Goal: Task Accomplishment & Management: Manage account settings

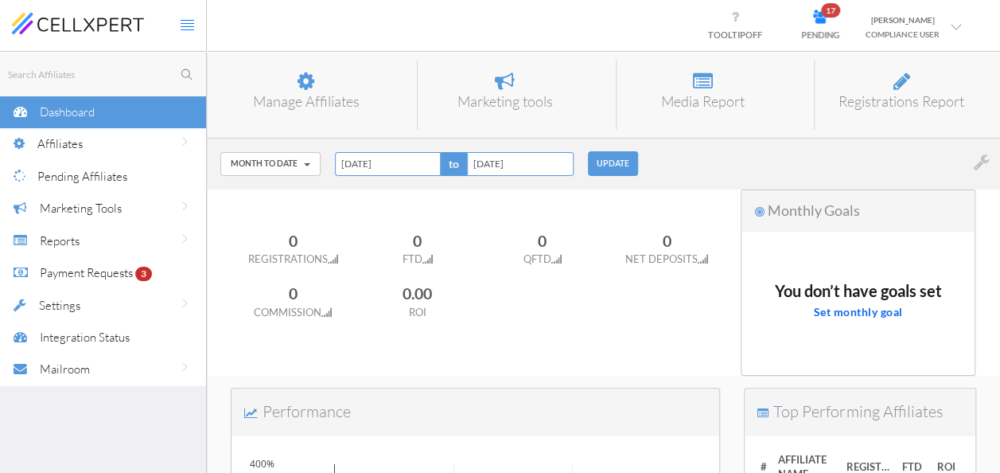
click at [75, 174] on span "Pending Affiliates" at bounding box center [82, 176] width 90 height 15
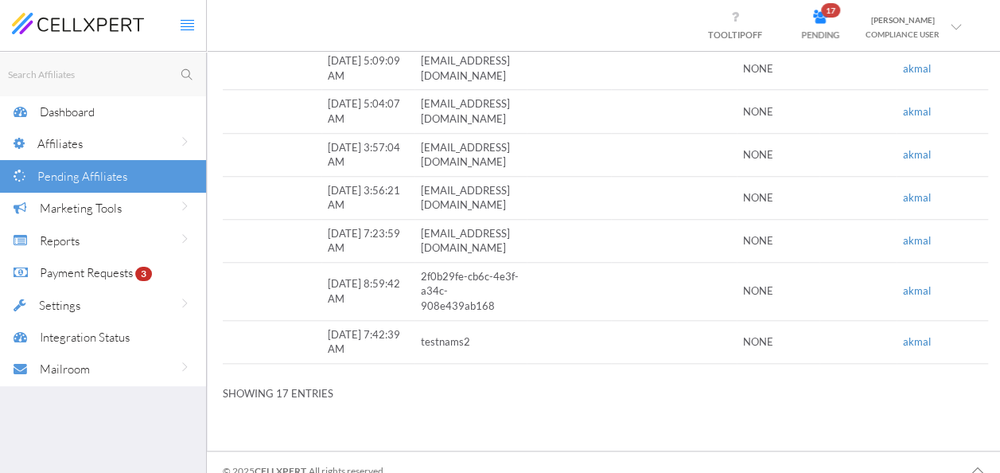
scroll to position [643, 0]
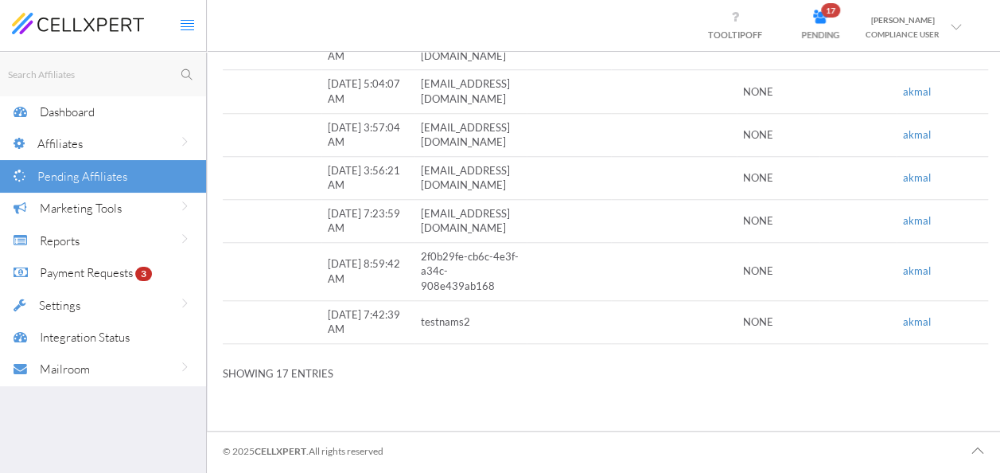
click at [454, 309] on td "testnams2" at bounding box center [471, 322] width 112 height 43
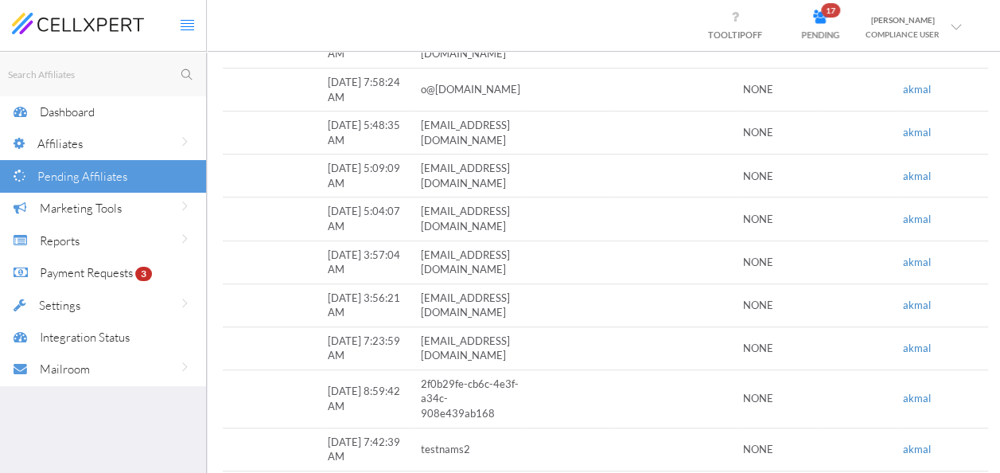
scroll to position [484, 0]
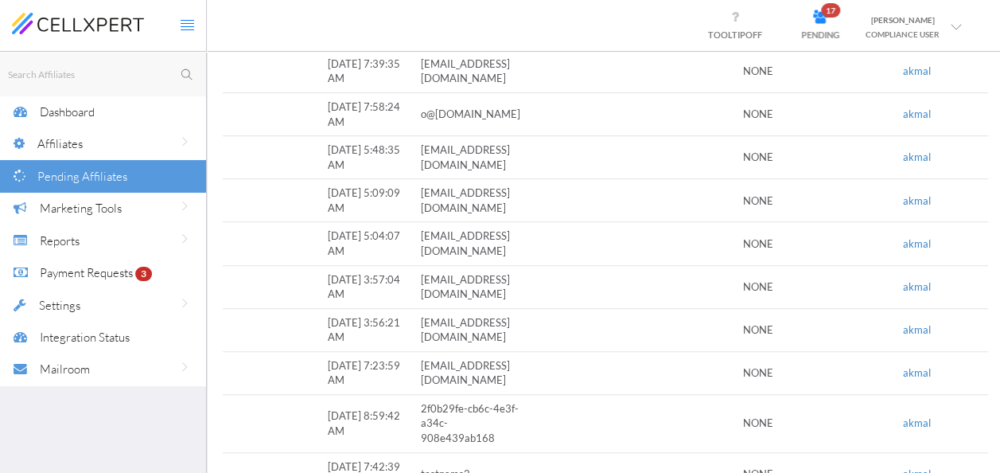
click at [86, 144] on div "Affiliates" at bounding box center [121, 143] width 169 height 33
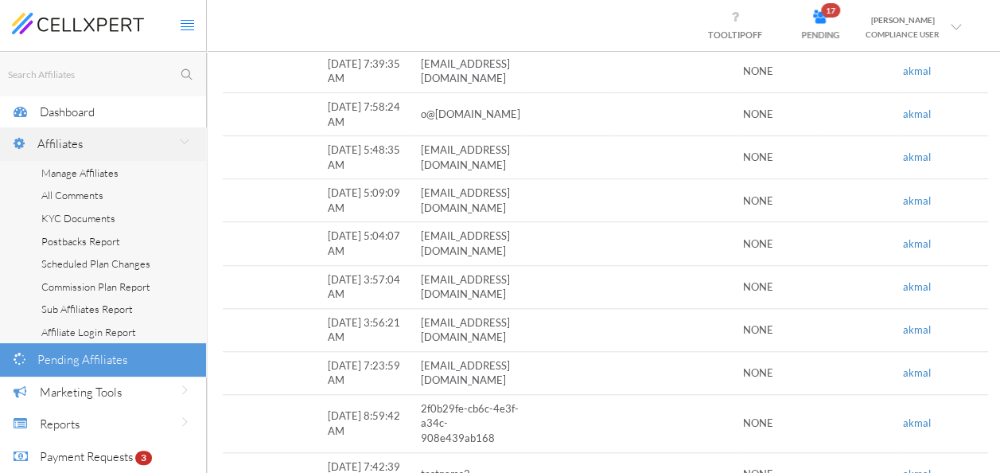
click at [62, 175] on span "Manage Affiliates" at bounding box center [79, 172] width 77 height 13
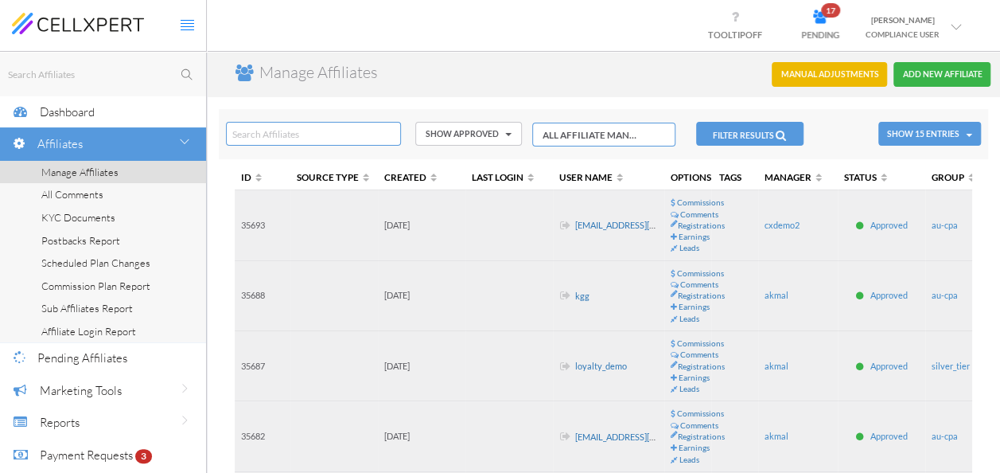
click at [608, 228] on link "[EMAIL_ADDRESS][DOMAIN_NAME]" at bounding box center [645, 225] width 140 height 10
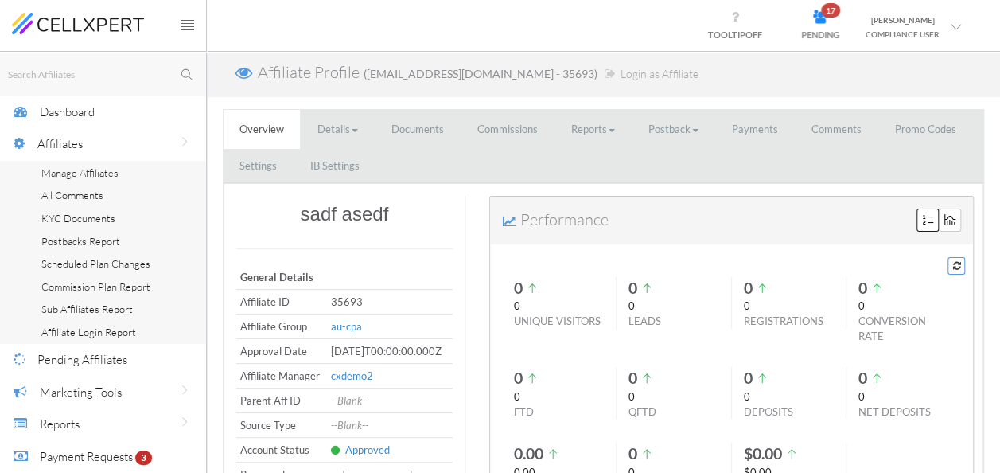
click at [497, 128] on link "Commissions" at bounding box center [508, 129] width 92 height 39
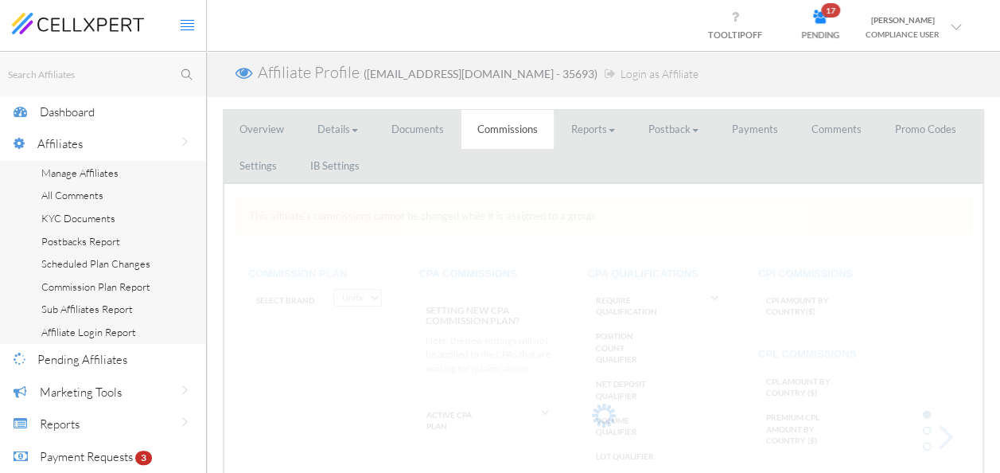
select select "string:CPA by Country"
select select "string:True"
type input "AF:2, AU:22"
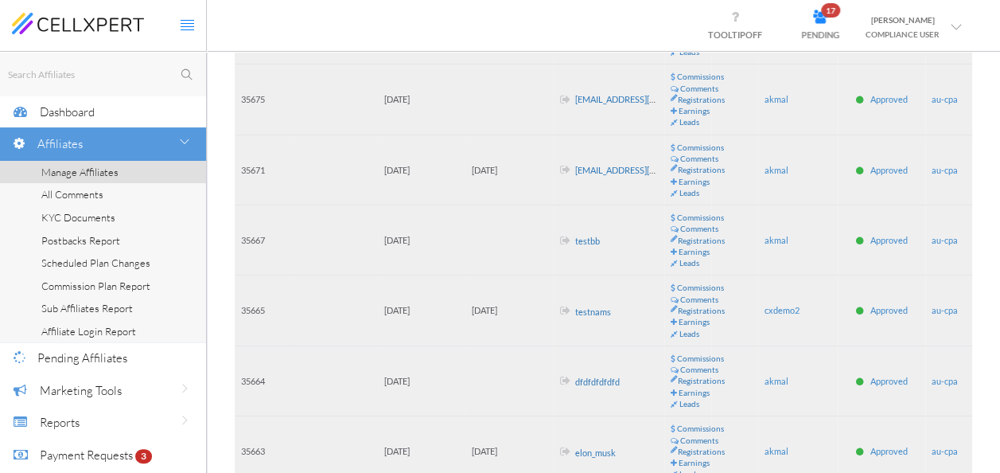
scroll to position [557, 0]
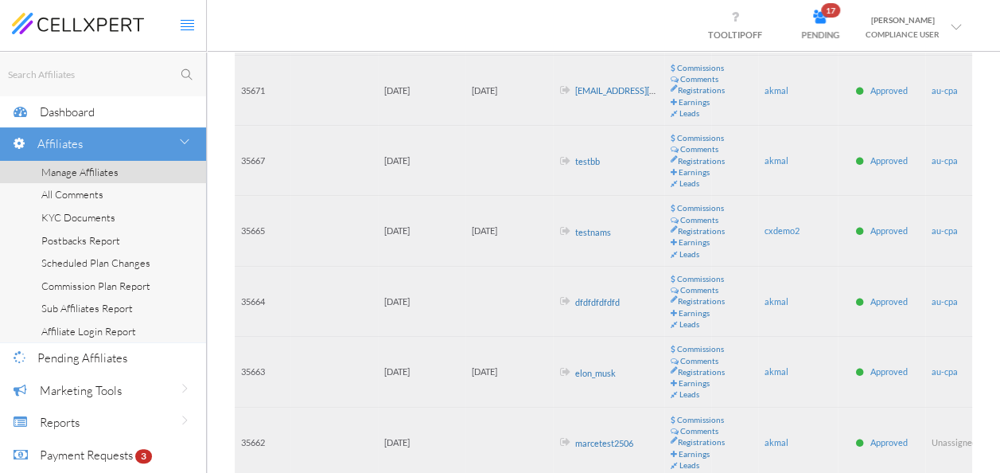
click at [586, 438] on link "marcetest2506" at bounding box center [604, 442] width 58 height 10
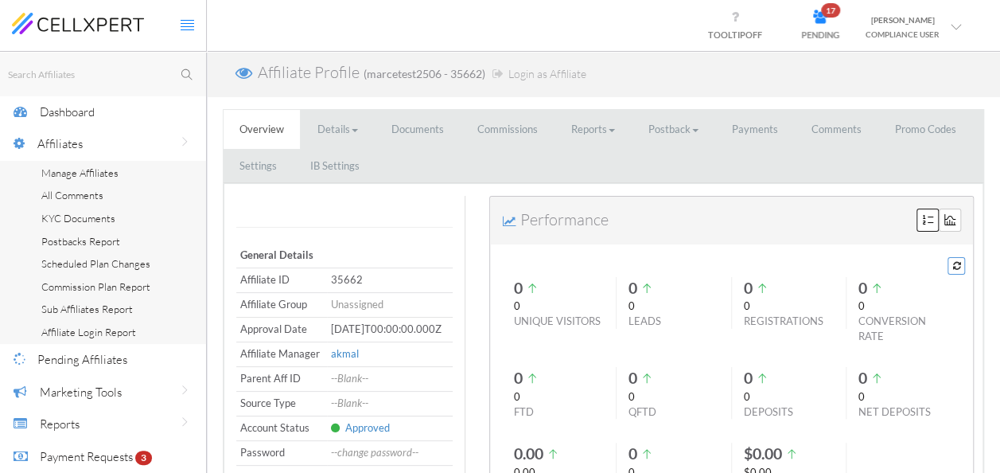
click at [505, 140] on link "Commissions" at bounding box center [508, 129] width 92 height 39
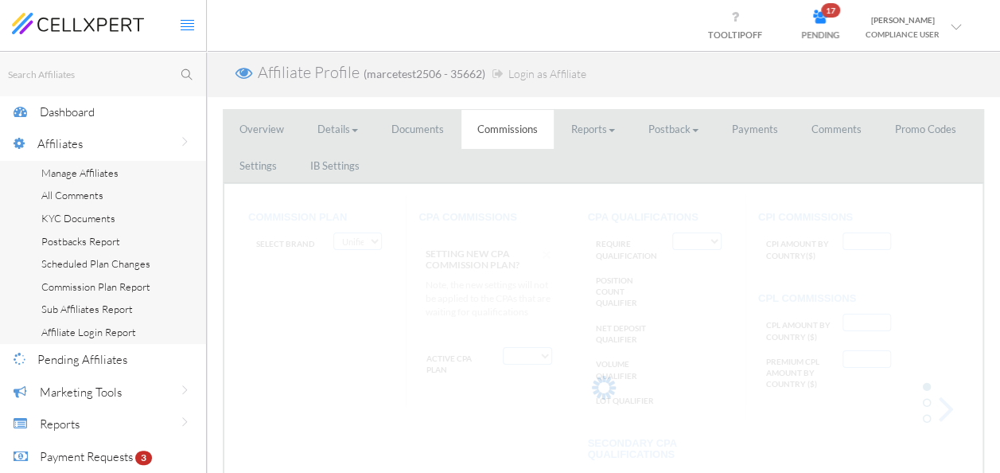
select select "string:CPA by Country"
select select "string:True"
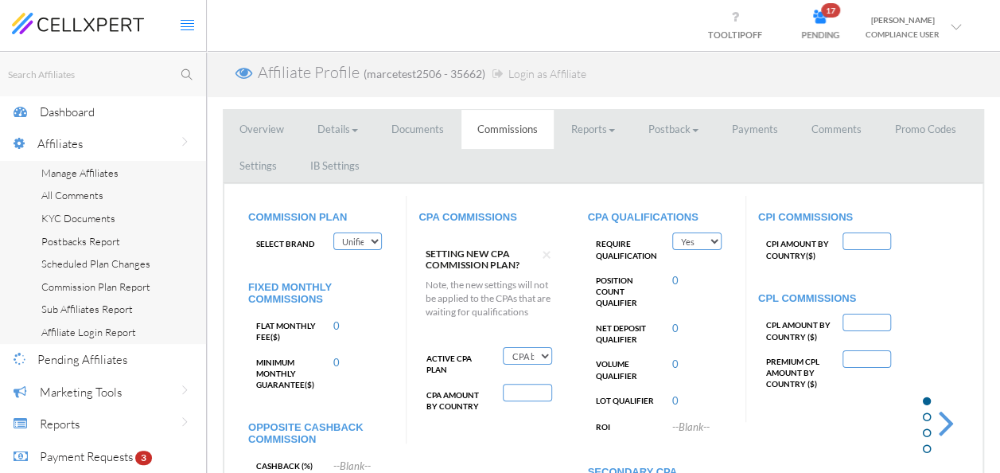
click at [100, 145] on div "Affiliates" at bounding box center [121, 143] width 169 height 33
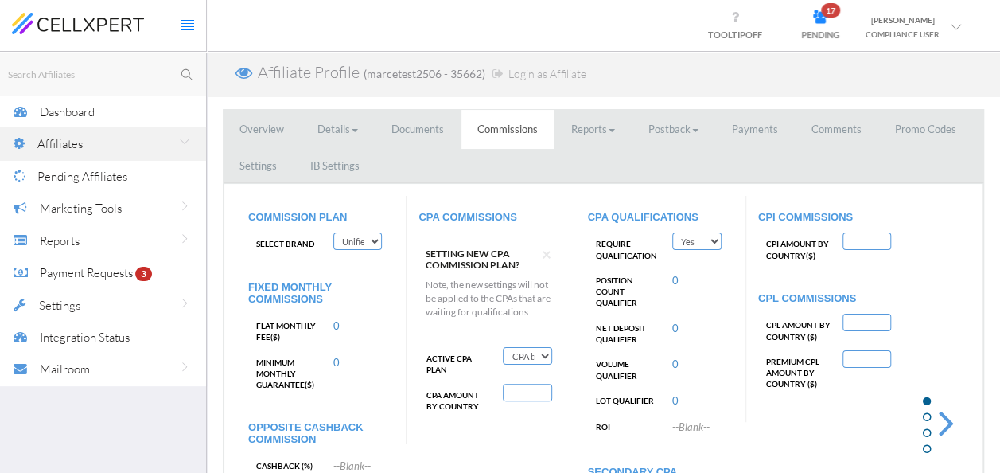
click at [78, 309] on span "Settings" at bounding box center [59, 305] width 41 height 15
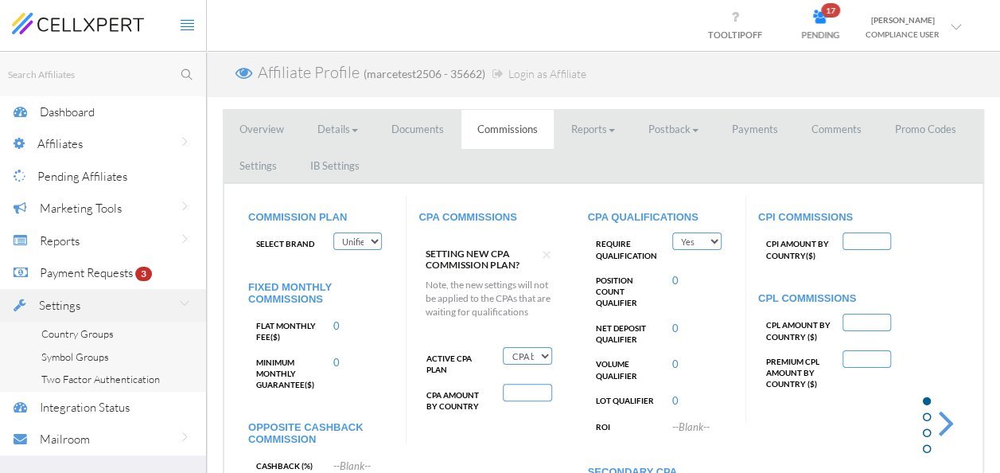
click at [68, 333] on span "Country Groups" at bounding box center [77, 333] width 72 height 13
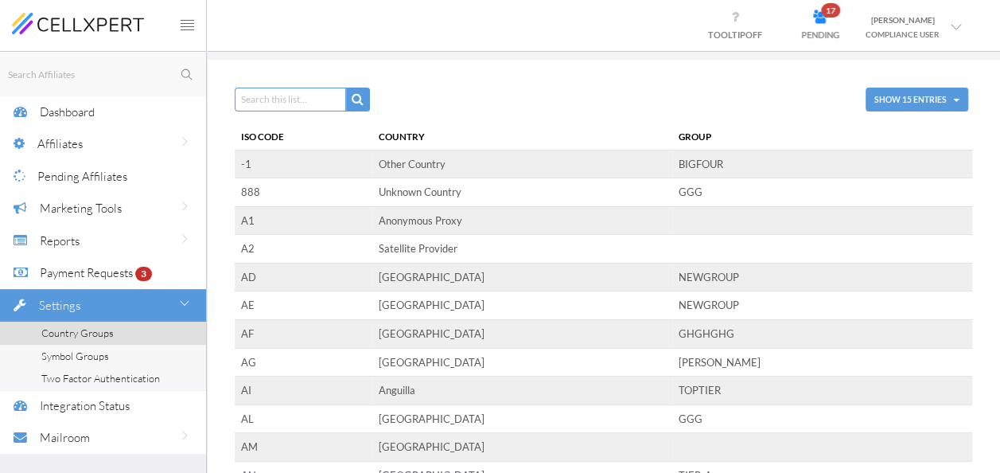
scroll to position [117, 0]
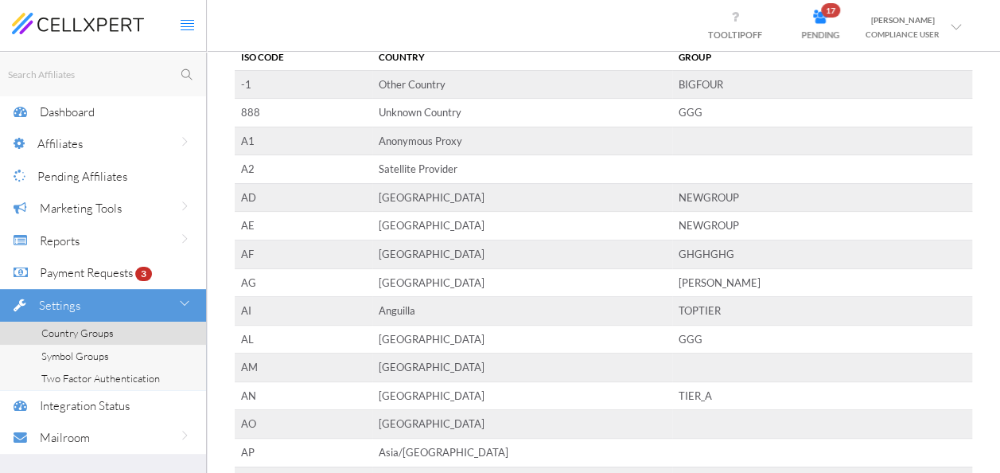
click at [710, 329] on td "GGG" at bounding box center [823, 339] width 300 height 29
click at [696, 278] on span "[PERSON_NAME]" at bounding box center [720, 282] width 82 height 13
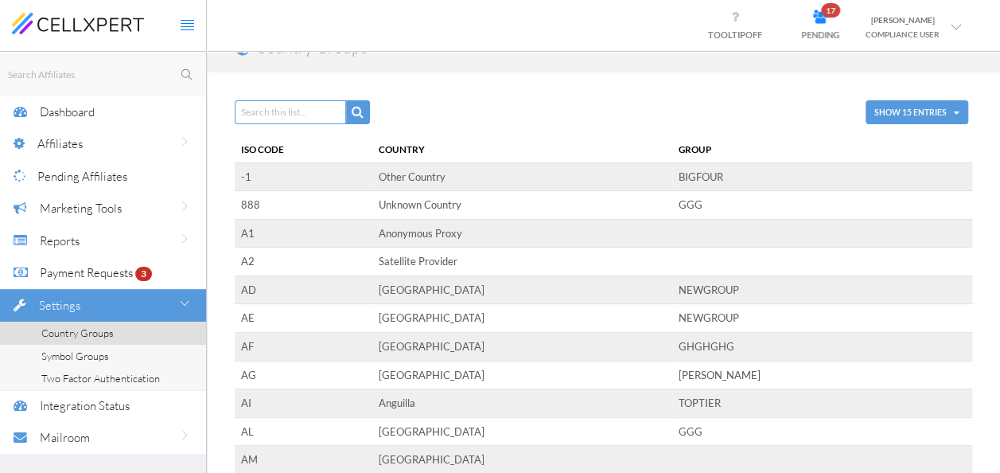
scroll to position [0, 0]
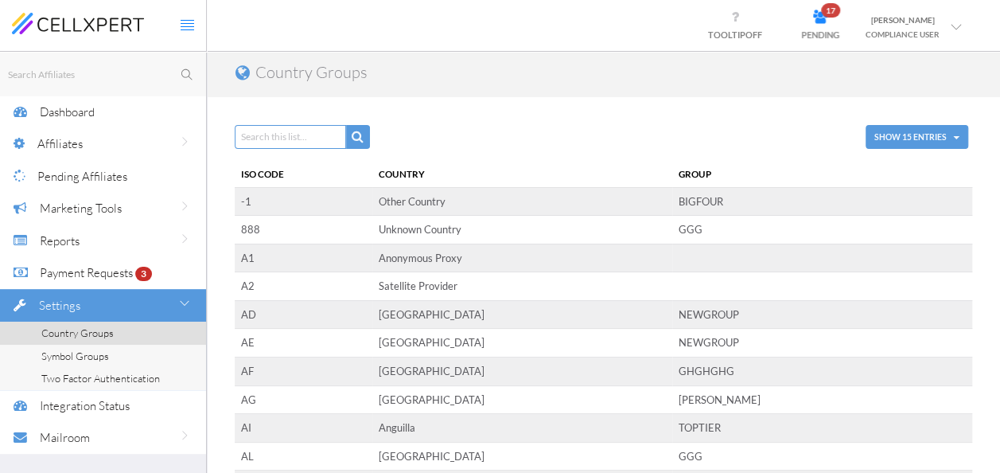
click at [955, 135] on button "Show 15 Entries" at bounding box center [917, 137] width 103 height 24
click at [913, 229] on link "Show All" at bounding box center [930, 227] width 126 height 21
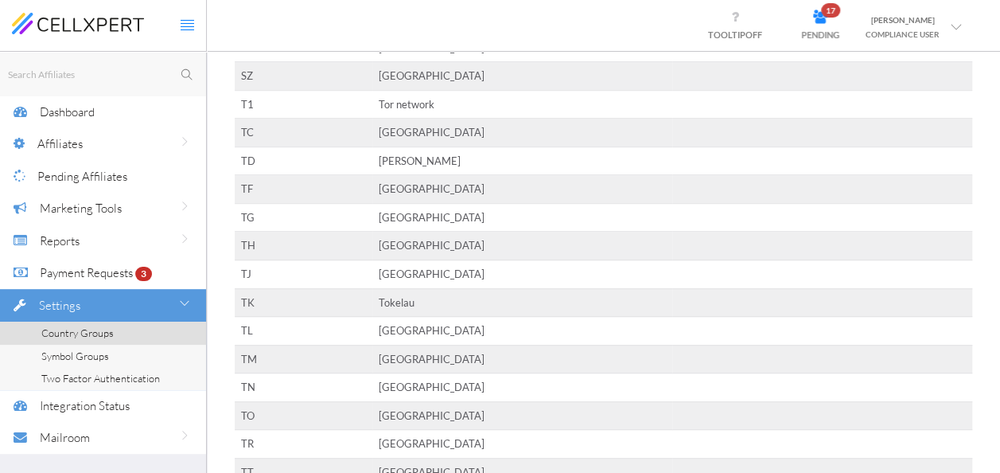
scroll to position [7286, 0]
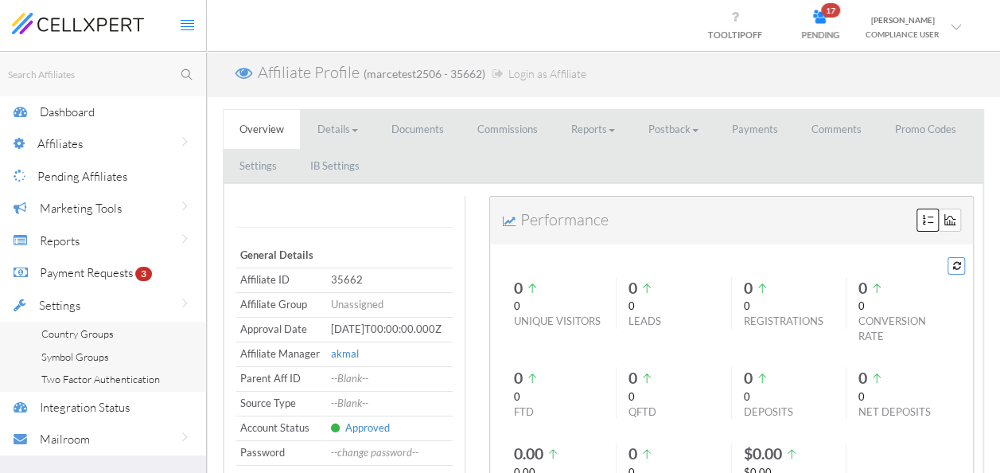
click at [76, 333] on span "Country Groups" at bounding box center [77, 333] width 72 height 13
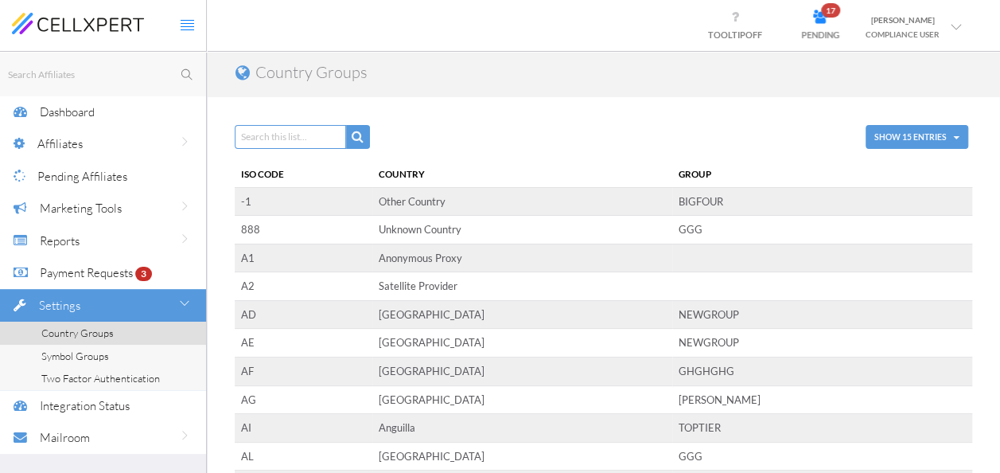
click at [101, 154] on div "Affiliates" at bounding box center [121, 143] width 169 height 33
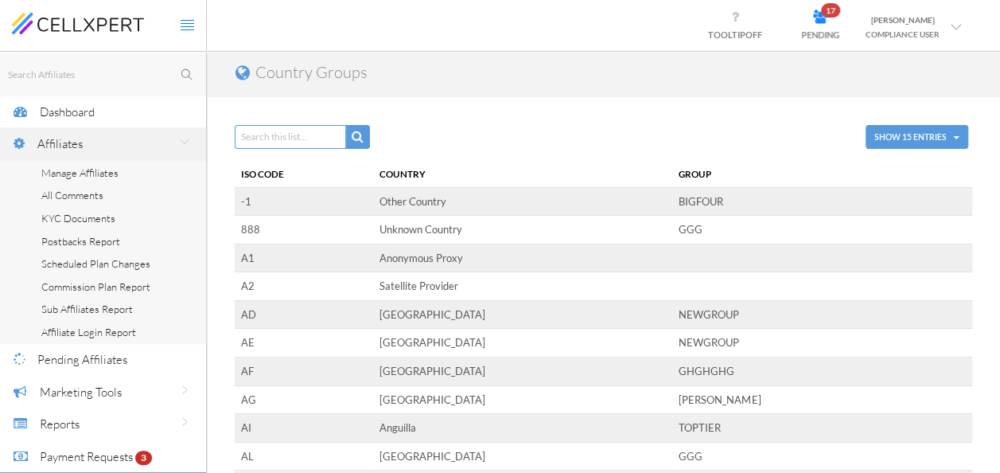
click at [78, 172] on span "Manage Affiliates" at bounding box center [79, 172] width 77 height 13
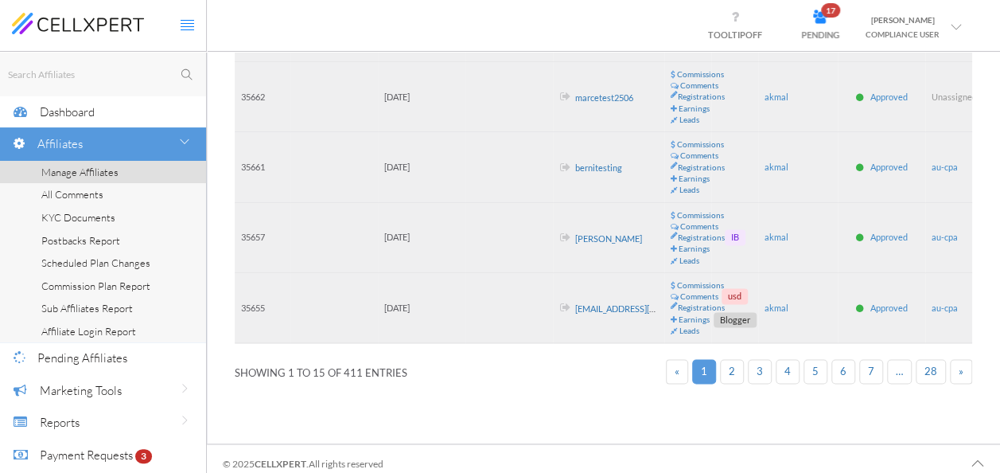
scroll to position [907, 0]
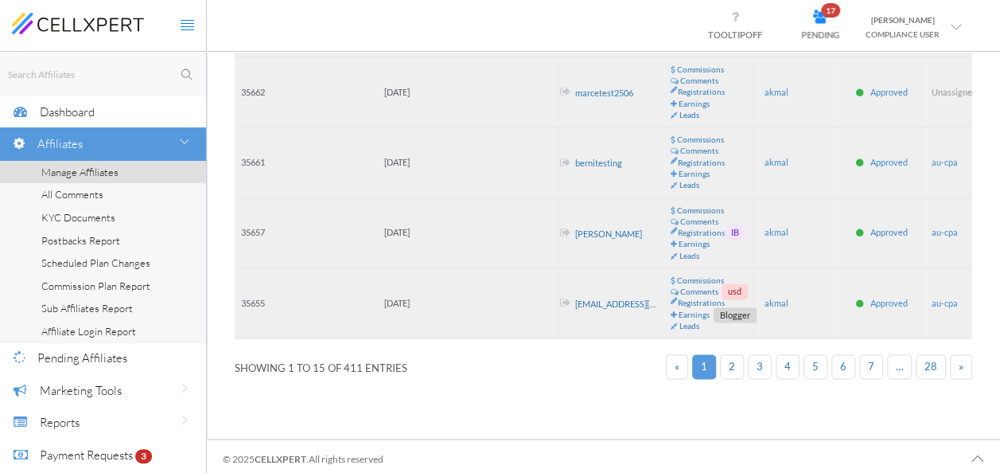
click at [735, 367] on span "2" at bounding box center [732, 366] width 6 height 13
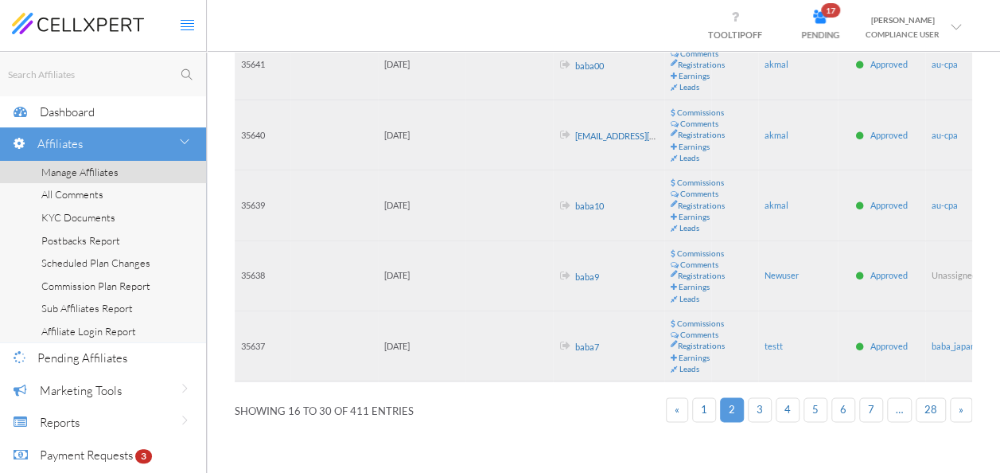
click at [581, 271] on link "baba9" at bounding box center [587, 276] width 24 height 10
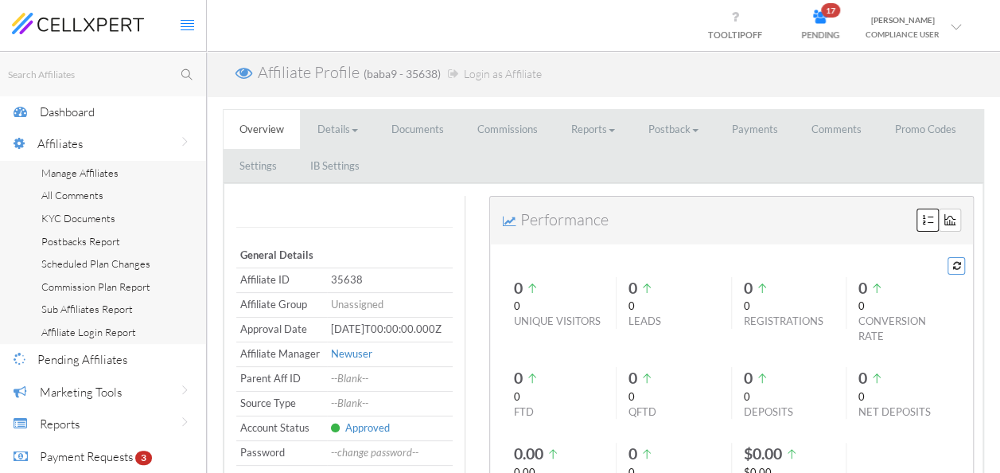
click at [509, 142] on link "Commissions" at bounding box center [508, 129] width 92 height 39
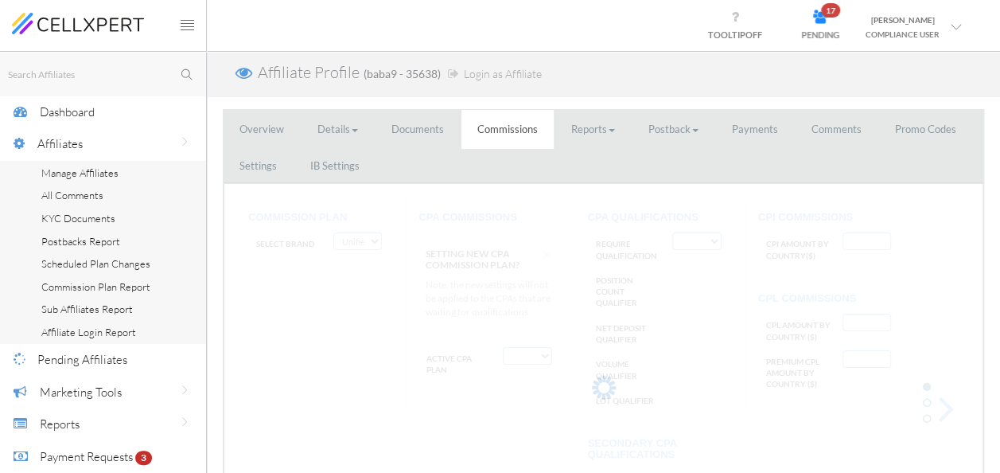
select select "string:FTD Tiers By Country"
select select "string:True"
type input "JP:100"
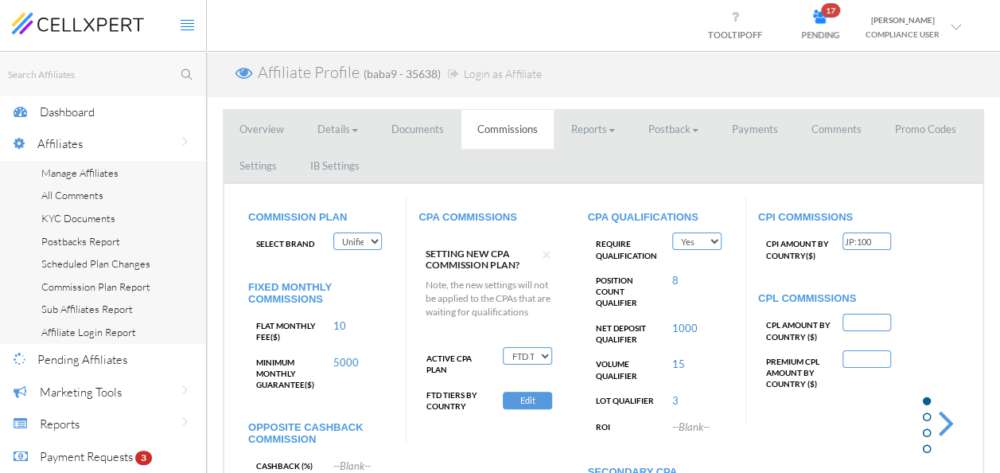
click at [532, 358] on select "Deactivate CPA Fixed CPA CPA by Country FTD Amount Tiers First Deposit CPA Prog…" at bounding box center [527, 356] width 49 height 18
click at [521, 361] on select "Deactivate CPA Fixed CPA CPA by Country FTD Amount Tiers First Deposit CPA Prog…" at bounding box center [527, 356] width 49 height 18
click at [503, 347] on select "Deactivate CPA Fixed CPA CPA by Country FTD Amount Tiers First Deposit CPA Prog…" at bounding box center [527, 356] width 49 height 18
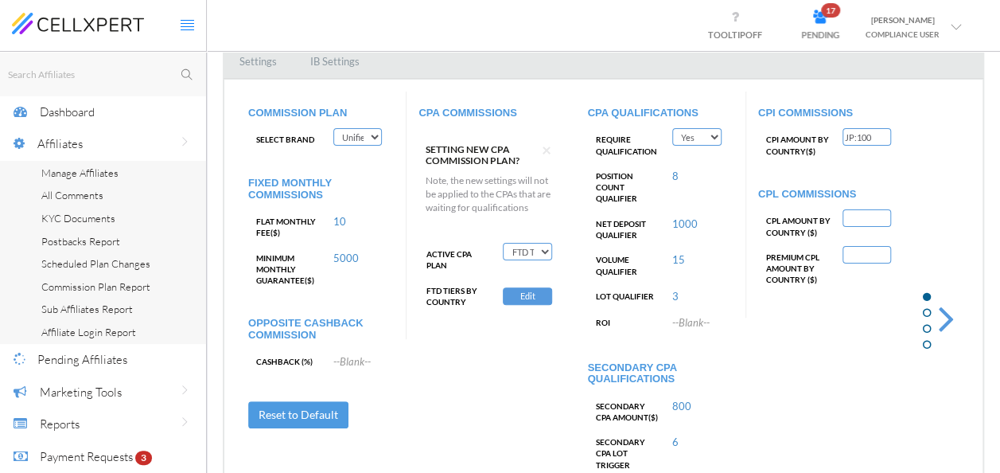
scroll to position [80, 0]
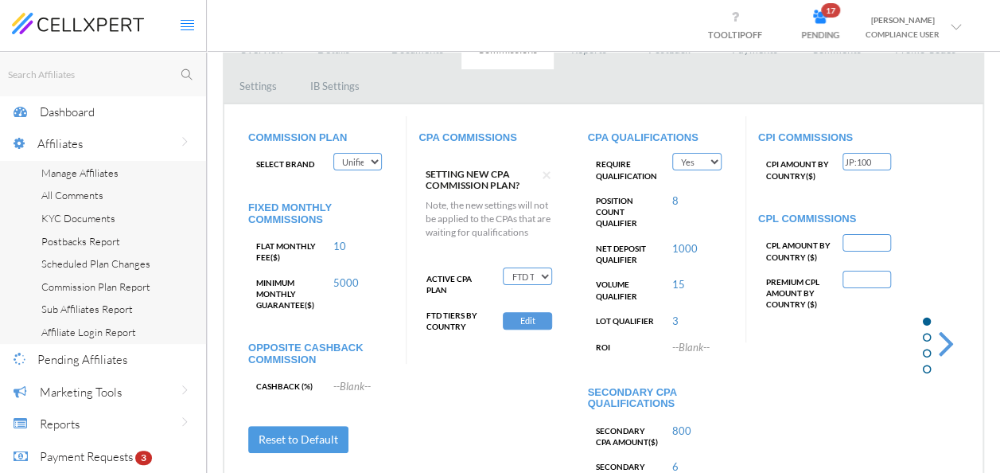
click at [523, 273] on select "Deactivate CPA Fixed CPA CPA by Country FTD Amount Tiers First Deposit CPA Prog…" at bounding box center [527, 276] width 49 height 18
click at [503, 267] on select "Deactivate CPA Fixed CPA CPA by Country FTD Amount Tiers First Deposit CPA Prog…" at bounding box center [527, 276] width 49 height 18
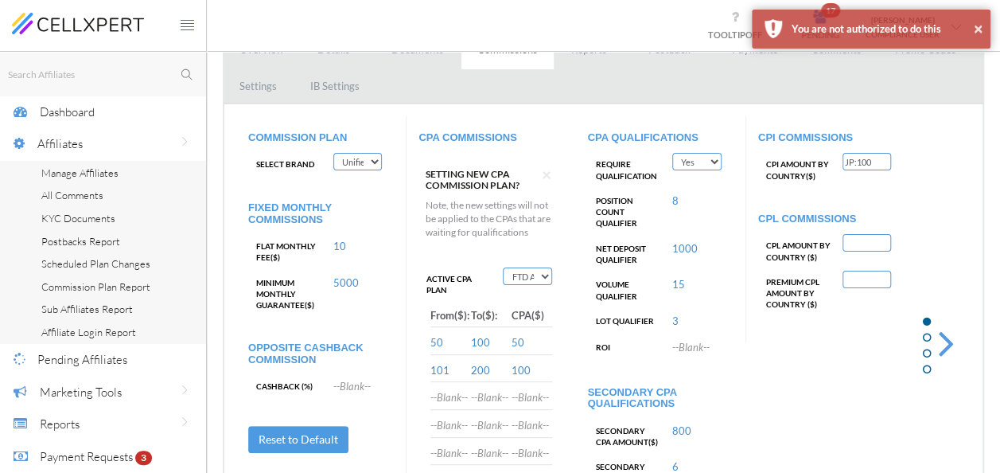
click at [535, 274] on select "Deactivate CPA Fixed CPA CPA by Country FTD Amount Tiers First Deposit CPA Prog…" at bounding box center [527, 276] width 49 height 18
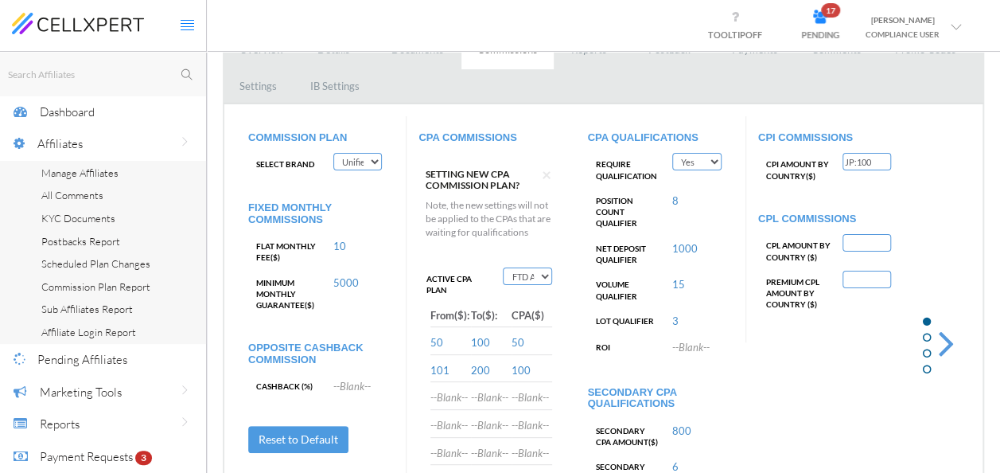
select select "string:FTD Tiers By Country"
click at [503, 267] on select "Deactivate CPA Fixed CPA CPA by Country FTD Amount Tiers First Deposit CPA Prog…" at bounding box center [527, 276] width 49 height 18
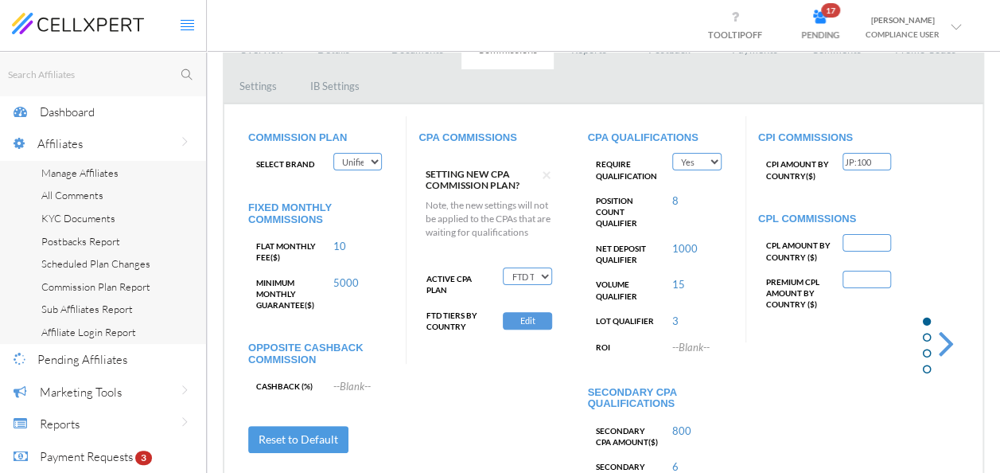
click at [518, 321] on button "Edit" at bounding box center [527, 321] width 49 height 18
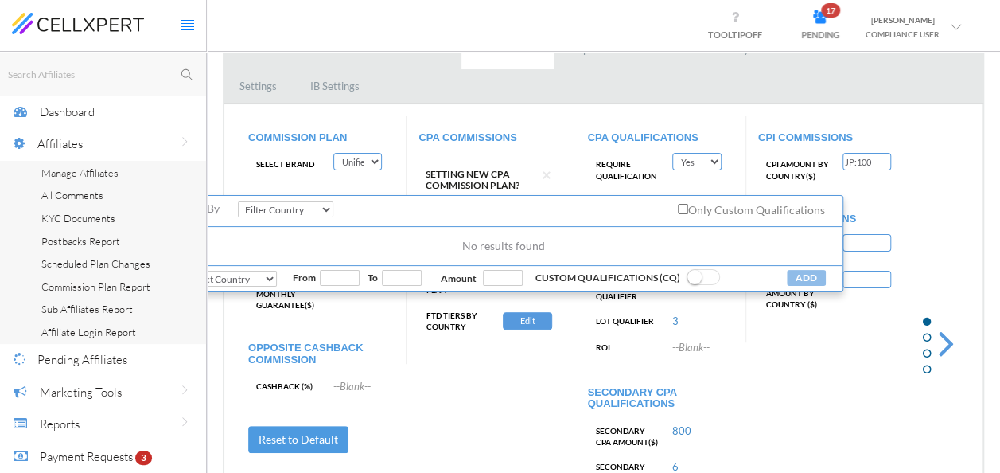
click at [700, 285] on span at bounding box center [703, 277] width 33 height 16
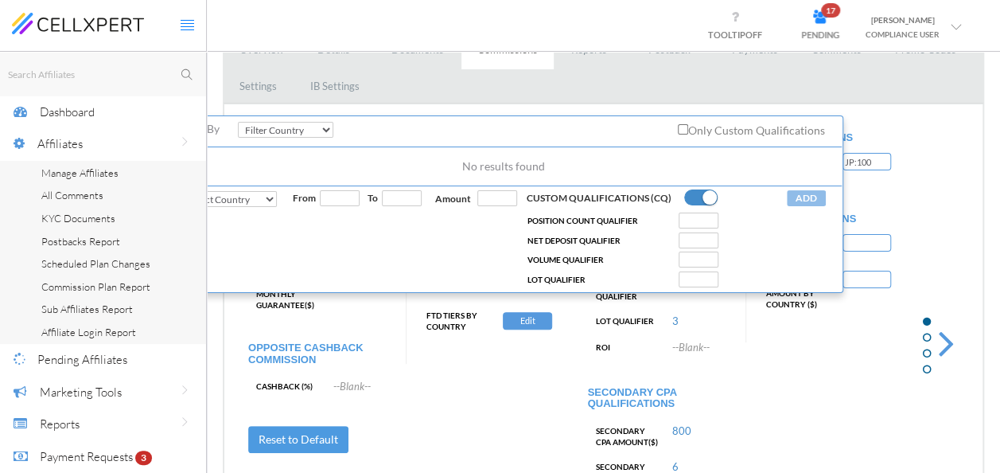
click at [322, 206] on input "number" at bounding box center [340, 198] width 40 height 16
click at [355, 202] on input "number" at bounding box center [340, 198] width 40 height 16
type input "3"
click at [345, 204] on input "3" at bounding box center [340, 198] width 40 height 16
click at [413, 205] on input "1" at bounding box center [402, 198] width 40 height 16
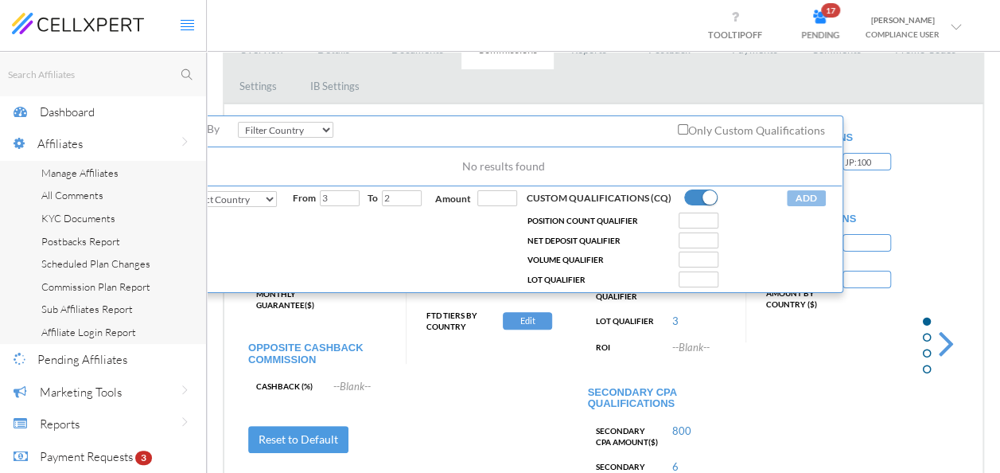
click at [410, 206] on input "2" at bounding box center [402, 198] width 40 height 16
click at [407, 206] on input "3" at bounding box center [402, 198] width 40 height 16
type input "4"
click at [407, 206] on input "4" at bounding box center [402, 198] width 40 height 16
click at [506, 206] on input "0" at bounding box center [498, 198] width 40 height 16
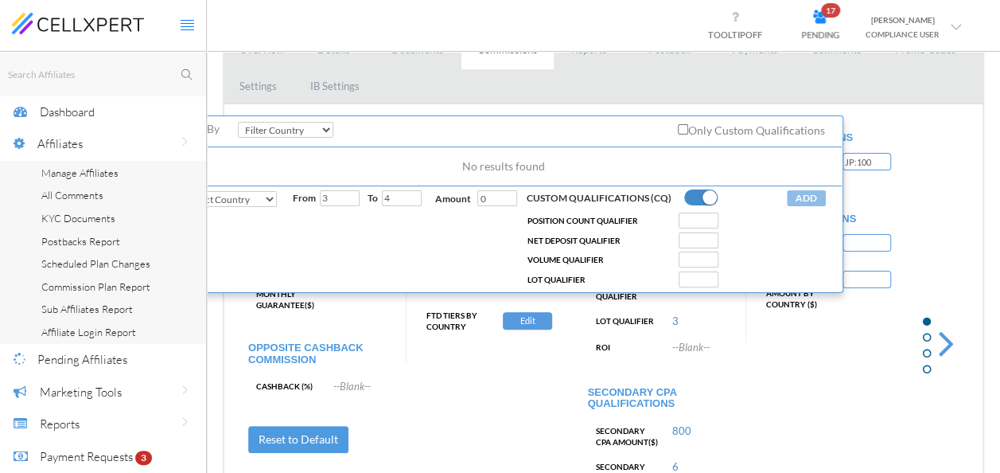
drag, startPoint x: 497, startPoint y: 209, endPoint x: 466, endPoint y: 216, distance: 31.1
click at [466, 207] on div "Amount 0" at bounding box center [476, 198] width 82 height 17
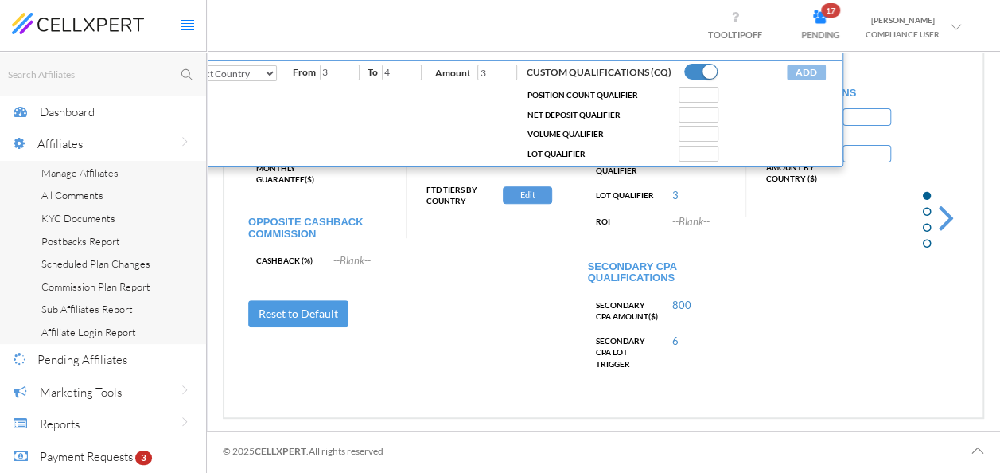
scroll to position [46, 0]
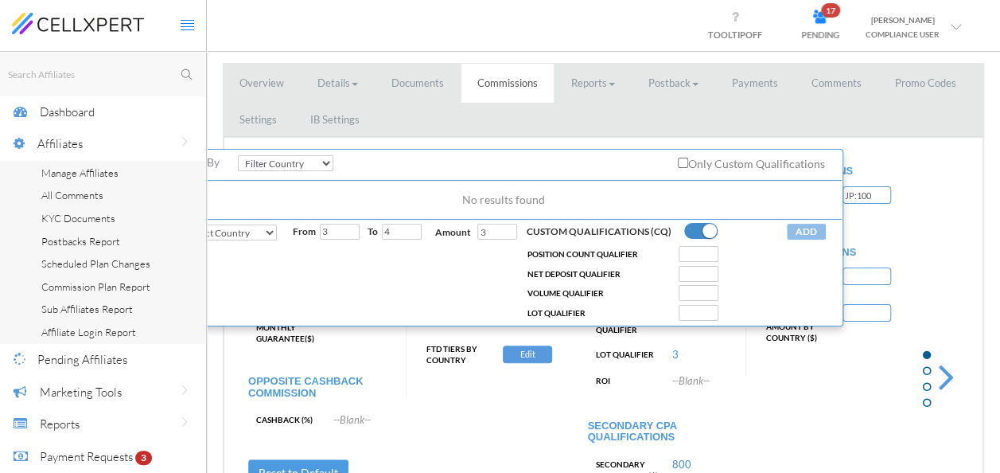
type input "3"
click at [630, 404] on div "CPA QUALIFICATIONS Require Qualification Yes No Position Count Qualifier 8 Net …" at bounding box center [661, 355] width 170 height 411
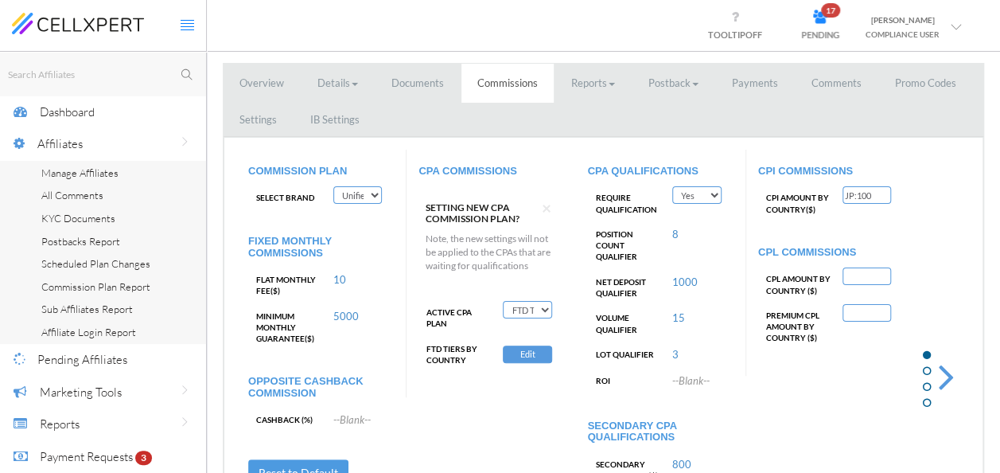
click at [528, 352] on button "Edit" at bounding box center [527, 354] width 49 height 18
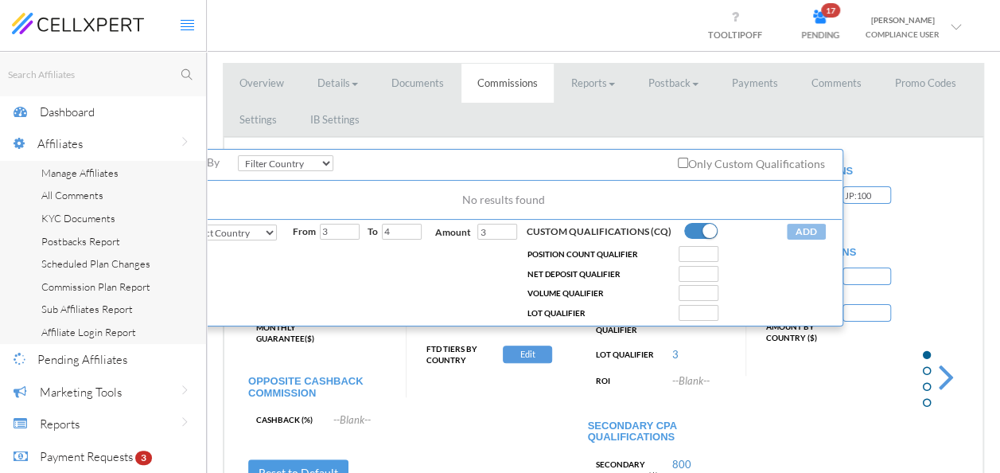
click at [290, 167] on select "Filter Country ELSE (Default Commission) BIGFOUR BLOCK [PERSON_NAME] DDDDD GGG …" at bounding box center [286, 163] width 96 height 16
click at [238, 155] on select "Filter Country ELSE (Default Commission) BIGFOUR BLOCK [PERSON_NAME] DDDDD GGG …" at bounding box center [286, 163] width 96 height 16
click at [326, 162] on select "Filter Country ELSE (Default Commission) BIGFOUR BLOCK [PERSON_NAME] DDDDD GGG …" at bounding box center [286, 163] width 96 height 16
select select "string:GRP-LATAM"
click at [238, 155] on select "Filter Country ELSE (Default Commission) BIGFOUR BLOCK [PERSON_NAME] DDDDD GGG …" at bounding box center [286, 163] width 96 height 16
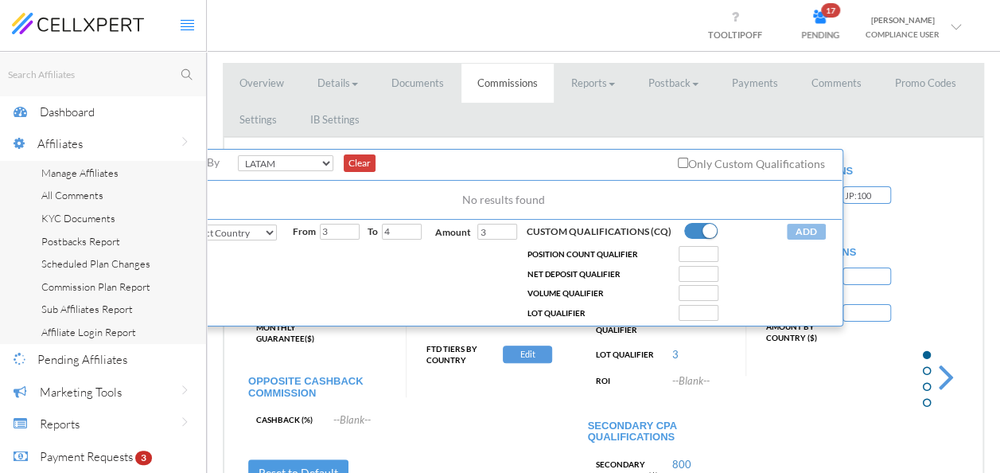
click at [359, 162] on button "Clear" at bounding box center [360, 163] width 32 height 18
select select
click at [692, 159] on label "Only Custom Qualifications" at bounding box center [751, 163] width 147 height 18
click at [688, 159] on input "Only Custom Qualifications" at bounding box center [683, 163] width 10 height 10
click at [686, 166] on input "Only Custom Qualifications" at bounding box center [683, 163] width 10 height 10
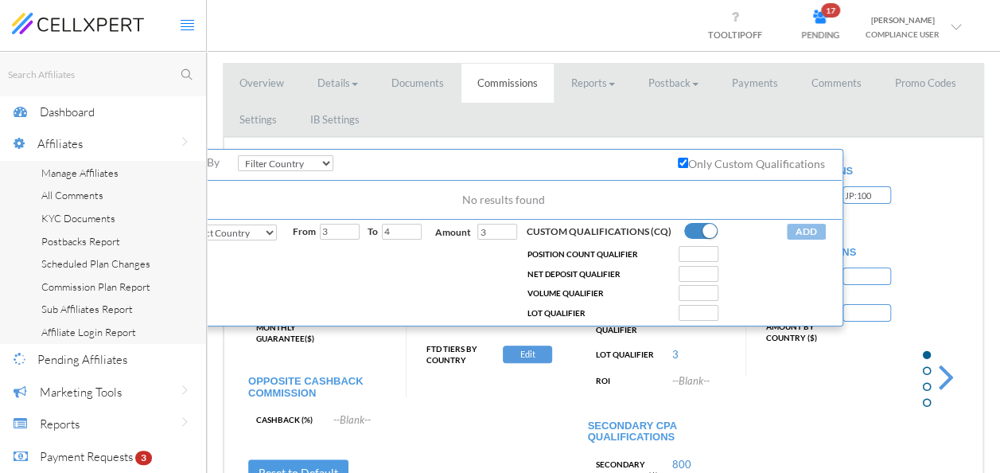
checkbox input "false"
click at [533, 353] on button "Edit" at bounding box center [527, 354] width 49 height 18
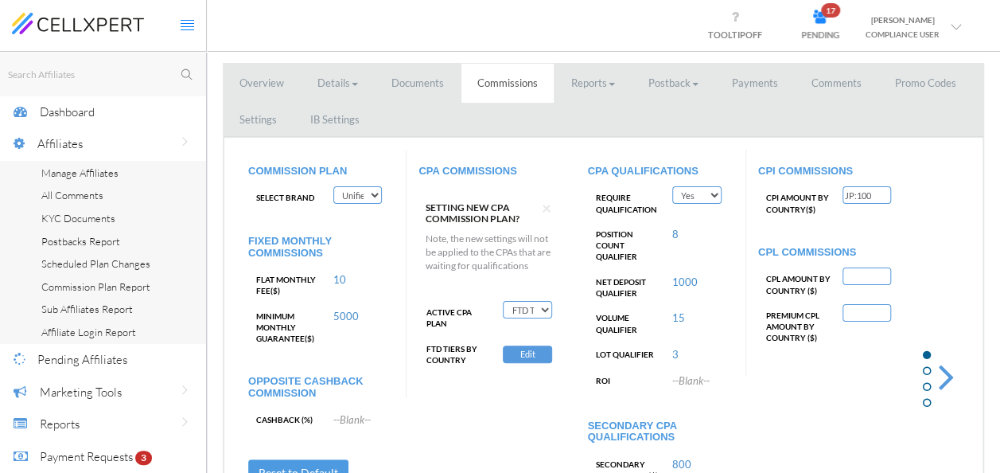
click at [532, 312] on select "Deactivate CPA Fixed CPA CPA by Country FTD Amount Tiers First Deposit CPA Prog…" at bounding box center [527, 310] width 49 height 18
click at [503, 301] on select "Deactivate CPA Fixed CPA CPA by Country FTD Amount Tiers First Deposit CPA Prog…" at bounding box center [527, 310] width 49 height 18
click at [521, 353] on button "Edit" at bounding box center [527, 354] width 49 height 18
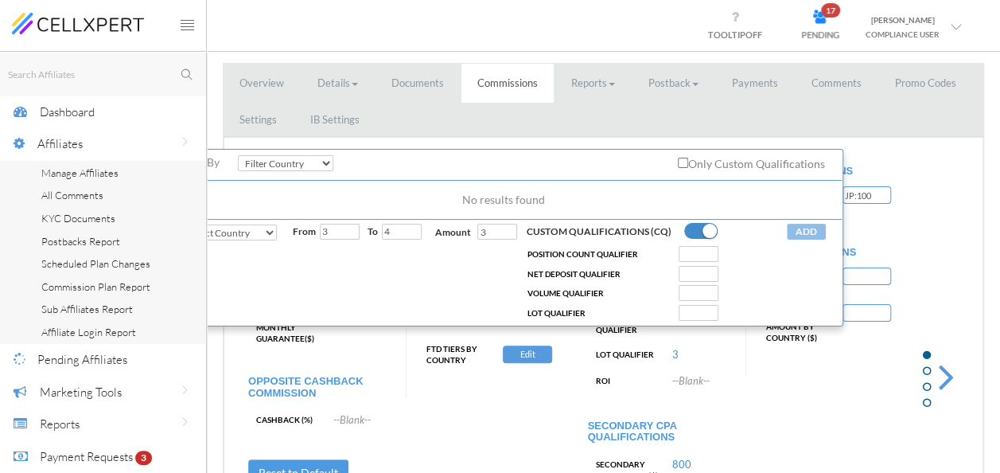
click at [576, 341] on div "CPA QUALIFICATIONS Require Qualification Yes No Position Count Qualifier 8 Net …" at bounding box center [661, 355] width 170 height 411
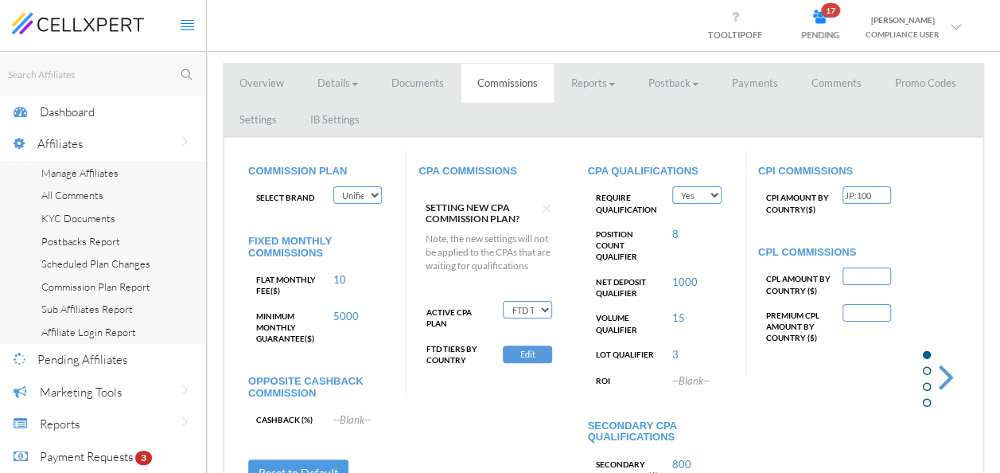
click at [524, 311] on select "Deactivate CPA Fixed CPA CPA by Country FTD Amount Tiers First Deposit CPA Prog…" at bounding box center [527, 310] width 49 height 18
click at [524, 357] on button "Edit" at bounding box center [527, 354] width 49 height 18
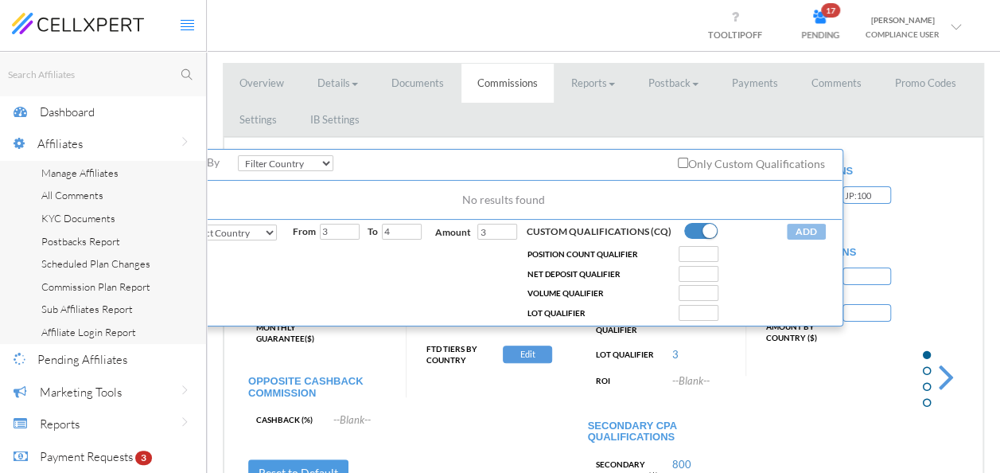
click at [289, 159] on select "Filter Country ELSE (Default Commission) BIGFOUR BLOCK [PERSON_NAME] DDDDD GGG …" at bounding box center [286, 163] width 96 height 16
select select "string:GRP-LATAM"
click at [238, 155] on select "Filter Country ELSE (Default Commission) BIGFOUR BLOCK [PERSON_NAME] DDDDD GGG …" at bounding box center [286, 163] width 96 height 16
click at [812, 349] on div "CPI COMMISSIONS CPI AMOUNT BY COUNTRY ( $ ) JP:100 CPL COMMISSIONS CPL AMOUNT B…" at bounding box center [831, 263] width 170 height 226
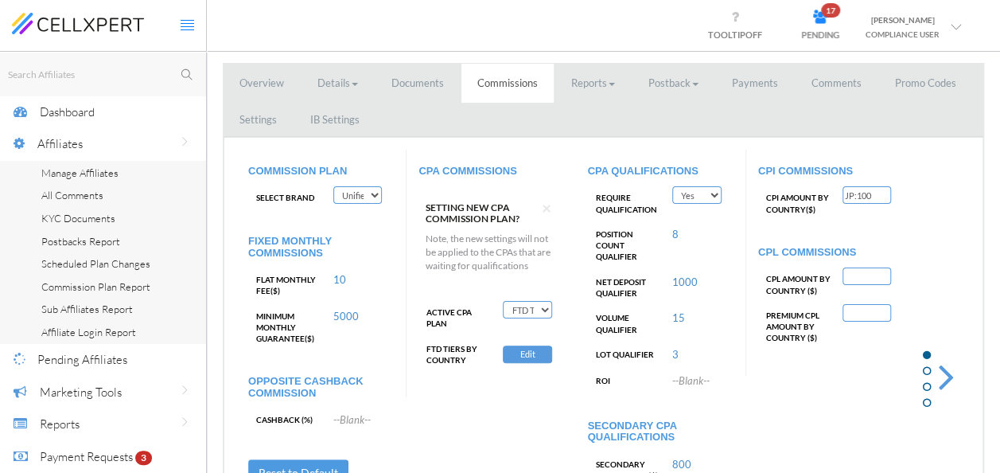
click at [527, 349] on button "Edit" at bounding box center [527, 354] width 49 height 18
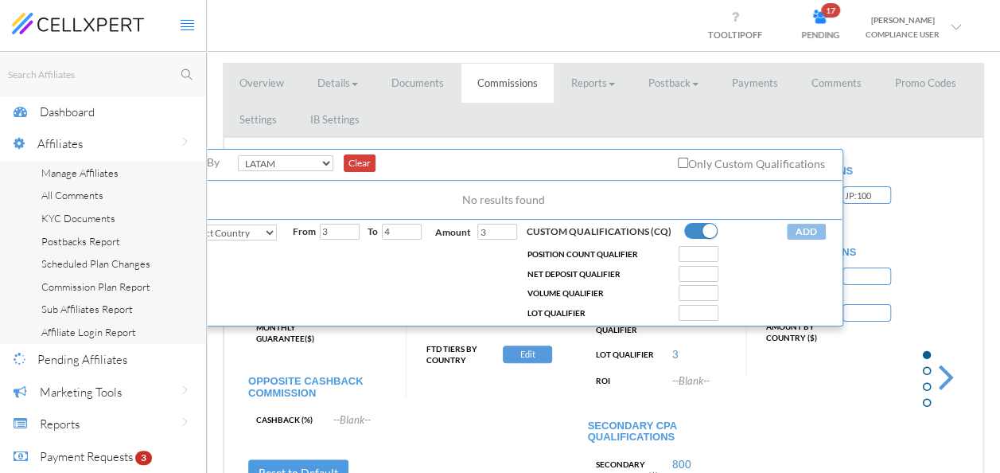
click at [700, 262] on input "number" at bounding box center [699, 254] width 40 height 16
click at [712, 320] on input "1" at bounding box center [699, 313] width 40 height 16
type input "2"
click at [712, 320] on input "2" at bounding box center [699, 313] width 40 height 16
click at [755, 291] on div "ADD UPDATE CANCEL" at bounding box center [781, 272] width 114 height 97
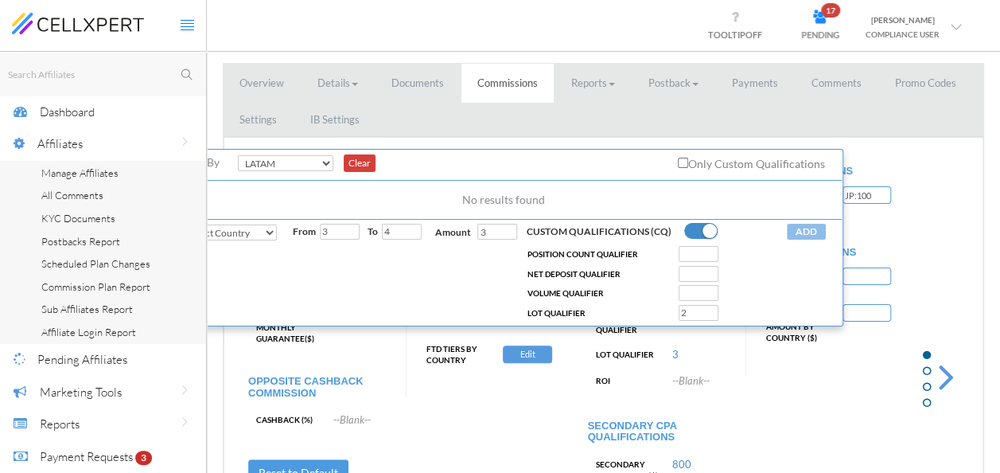
click at [275, 240] on select "Select Country ELSE (Default Commission) BIGFOUR BLOCK [PERSON_NAME] DDDDD GGG …" at bounding box center [229, 232] width 96 height 16
select select "string:GRP-LATAM"
click at [181, 236] on select "Select Country ELSE (Default Commission) BIGFOUR BLOCK [PERSON_NAME] DDDDD GGG …" at bounding box center [229, 232] width 96 height 16
click at [801, 240] on button "ADD" at bounding box center [806, 232] width 39 height 16
select select
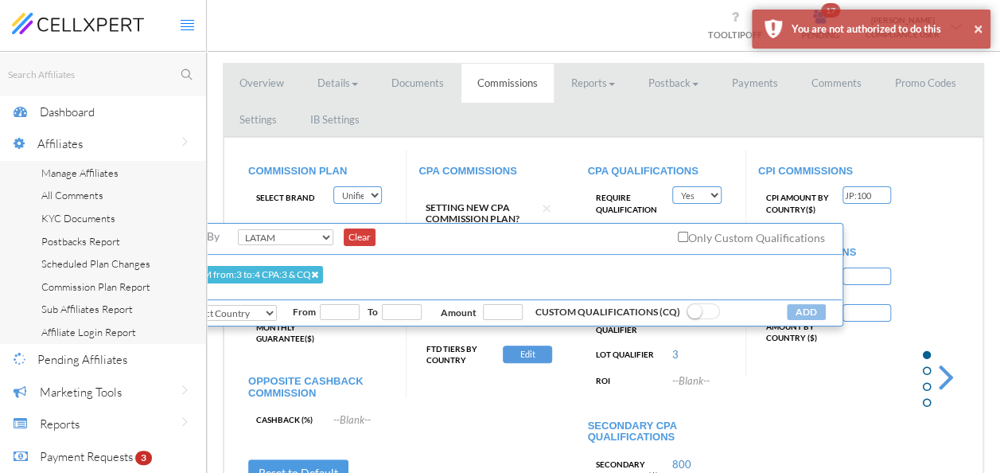
click at [700, 318] on span at bounding box center [703, 311] width 33 height 16
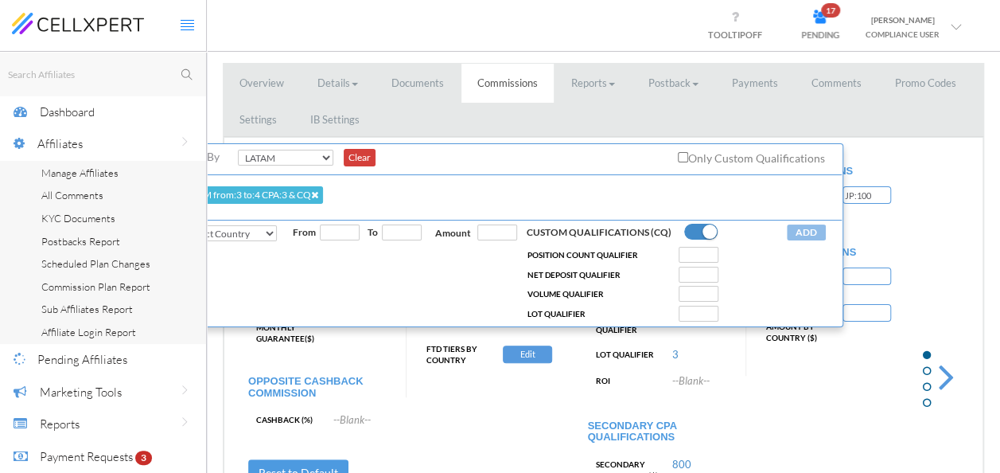
click at [275, 241] on select "Select Country ELSE (Default Commission) BIGFOUR BLOCK [PERSON_NAME] DDDDD GGG …" at bounding box center [229, 233] width 96 height 16
select select "string:GRP-LASTTIER"
click at [181, 236] on select "Select Country ELSE (Default Commission) BIGFOUR BLOCK [PERSON_NAME] DDDDD GGG …" at bounding box center [229, 233] width 96 height 16
click at [345, 240] on input "0" at bounding box center [340, 232] width 40 height 16
click at [349, 236] on input "1" at bounding box center [340, 232] width 40 height 16
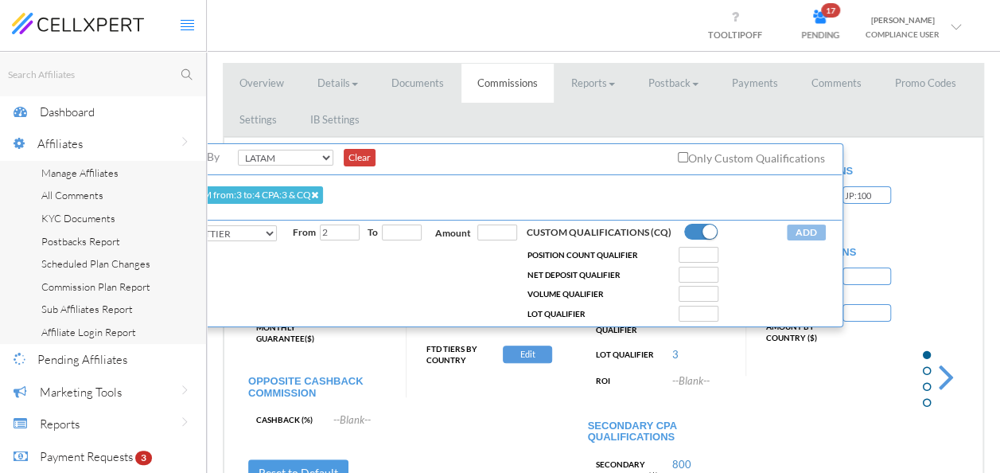
click at [349, 236] on input "2" at bounding box center [340, 232] width 40 height 16
type input "3"
click at [349, 236] on input "3" at bounding box center [340, 232] width 40 height 16
click at [412, 240] on input "0" at bounding box center [402, 232] width 40 height 16
click at [411, 237] on input "1" at bounding box center [402, 232] width 40 height 16
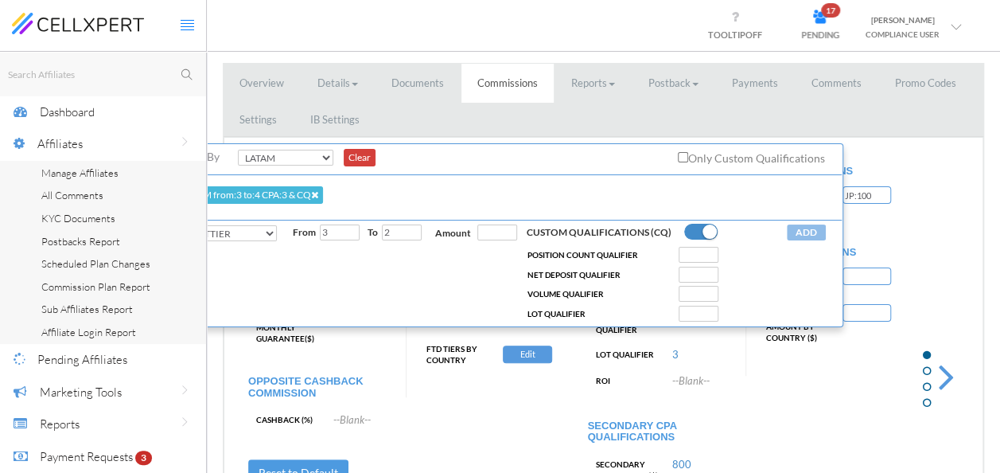
click at [411, 237] on input "2" at bounding box center [402, 232] width 40 height 16
click at [411, 237] on input "3" at bounding box center [402, 232] width 40 height 16
type input "4"
click at [411, 237] on input "4" at bounding box center [402, 232] width 40 height 16
click at [482, 240] on input "number" at bounding box center [498, 232] width 40 height 16
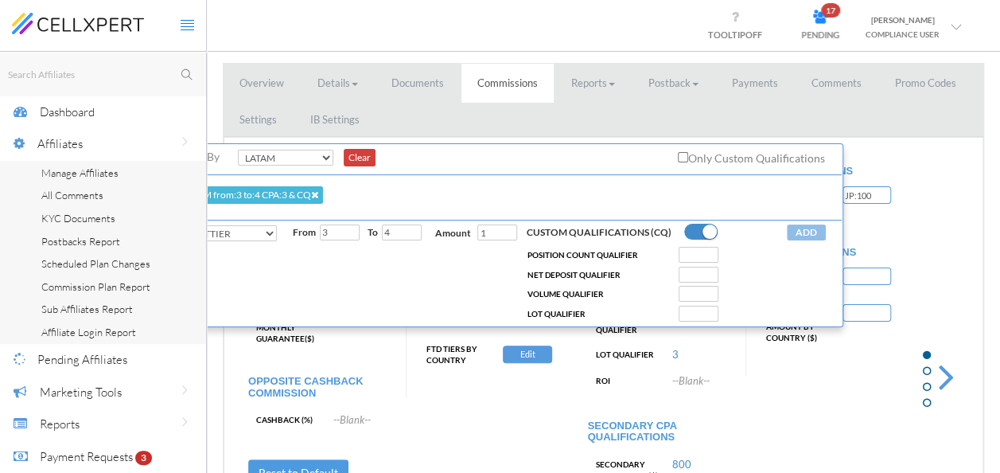
click at [506, 237] on input "1" at bounding box center [498, 232] width 40 height 16
click at [506, 237] on input "2" at bounding box center [498, 232] width 40 height 16
type input "3"
click at [506, 237] on input "3" at bounding box center [498, 232] width 40 height 16
click at [700, 322] on input "number" at bounding box center [699, 314] width 40 height 16
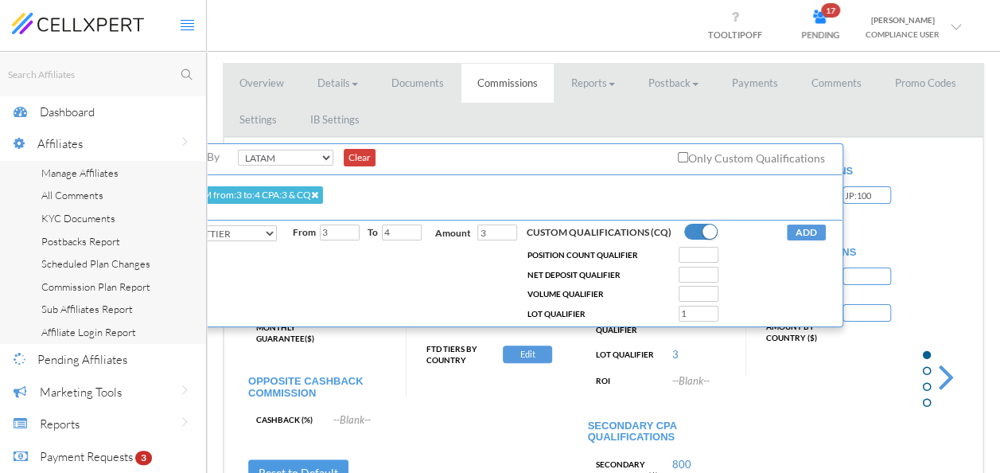
click at [710, 318] on input "1" at bounding box center [699, 314] width 40 height 16
click at [710, 318] on input "2" at bounding box center [699, 314] width 40 height 16
type input "3"
click at [710, 318] on input "3" at bounding box center [699, 314] width 40 height 16
click at [807, 240] on button "ADD" at bounding box center [806, 232] width 39 height 16
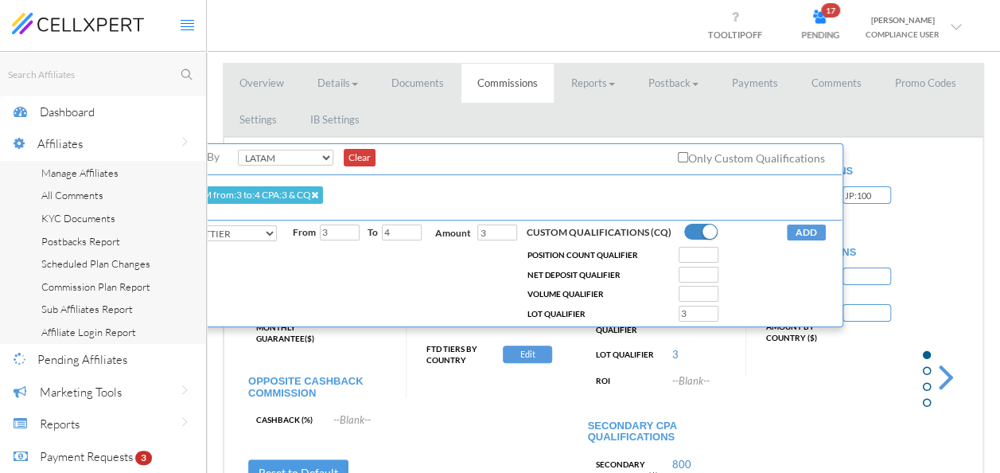
select select
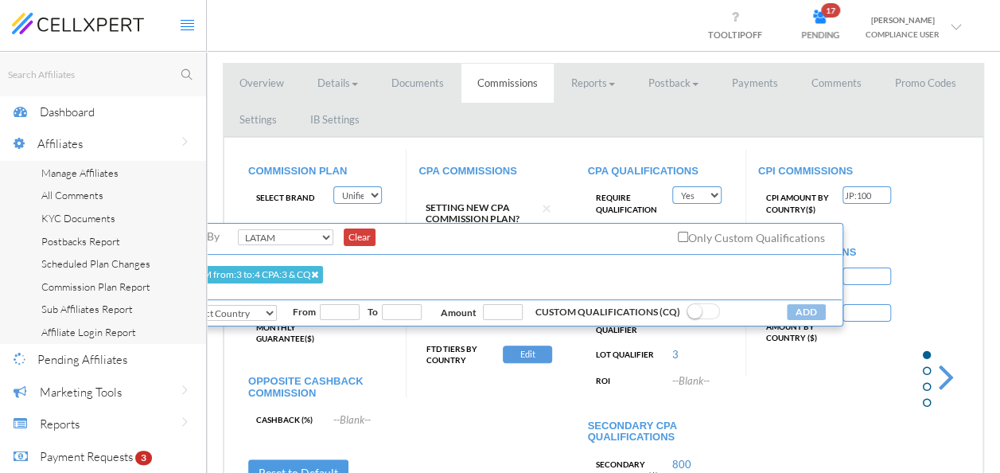
click at [922, 218] on div at bounding box center [943, 355] width 56 height 411
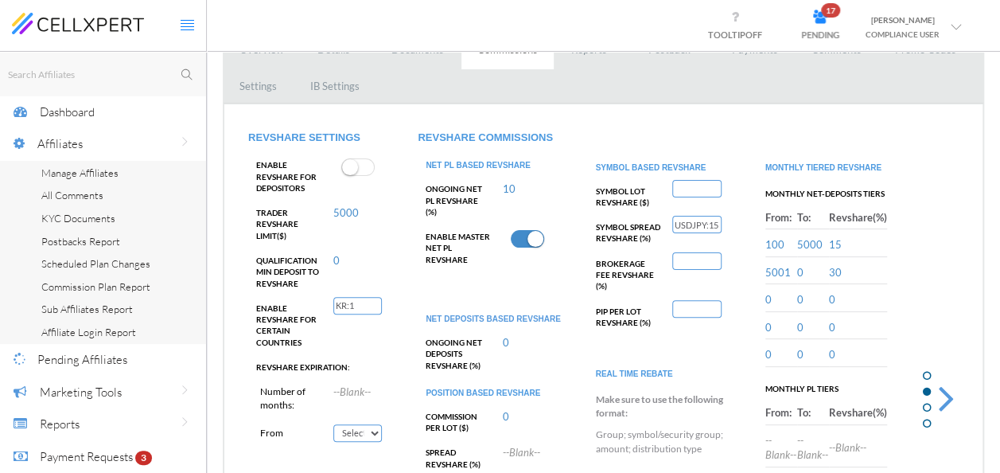
scroll to position [0, 0]
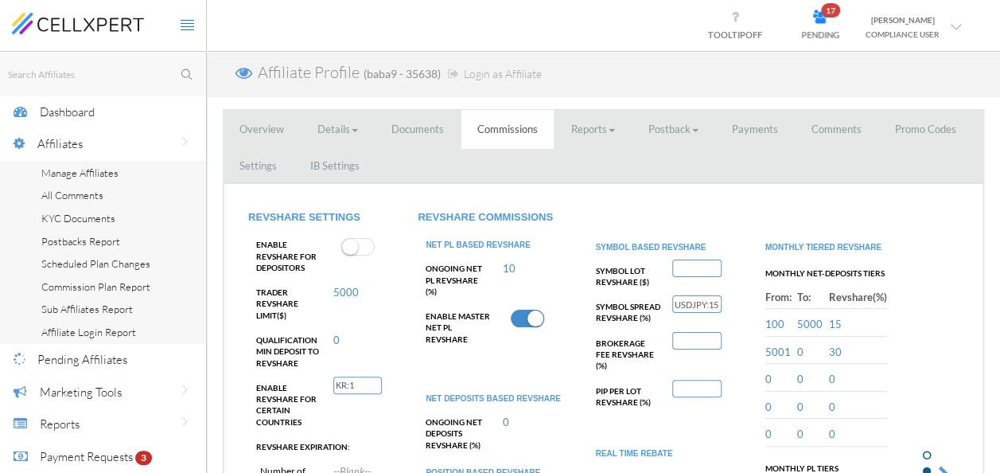
click at [509, 127] on link "Commissions" at bounding box center [508, 129] width 92 height 39
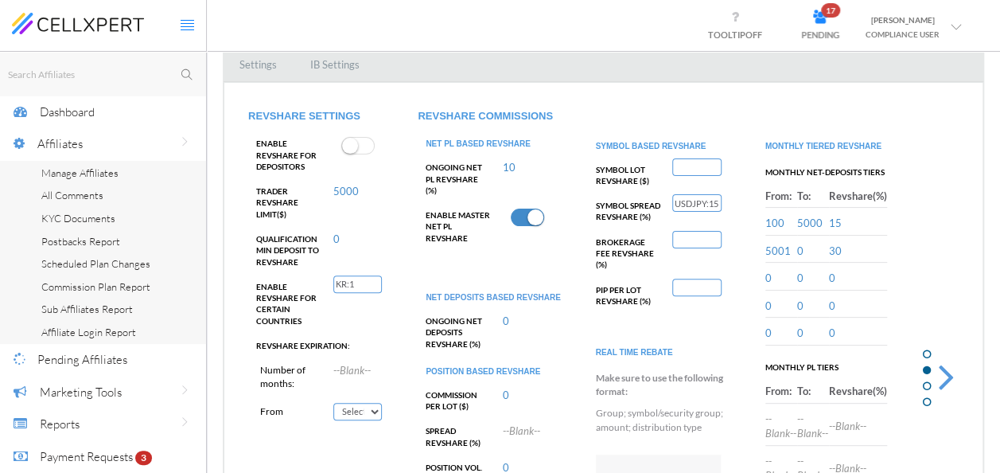
scroll to position [80, 0]
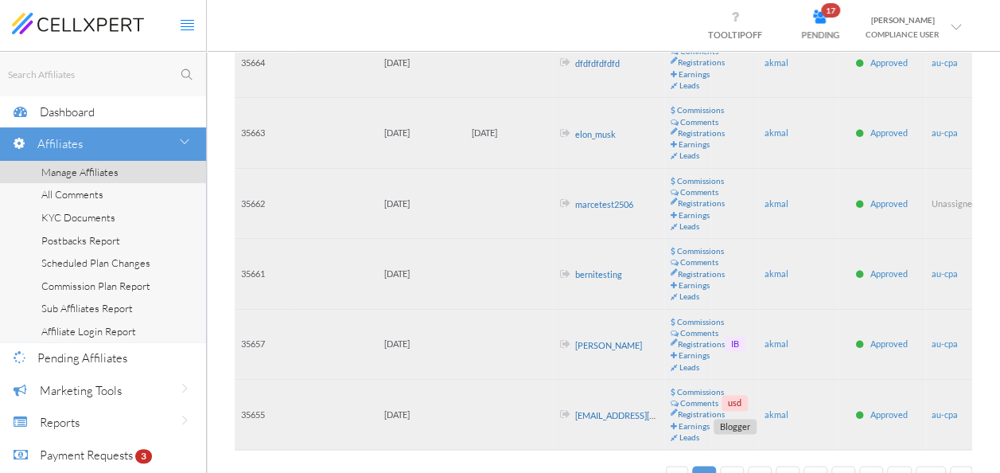
scroll to position [922, 0]
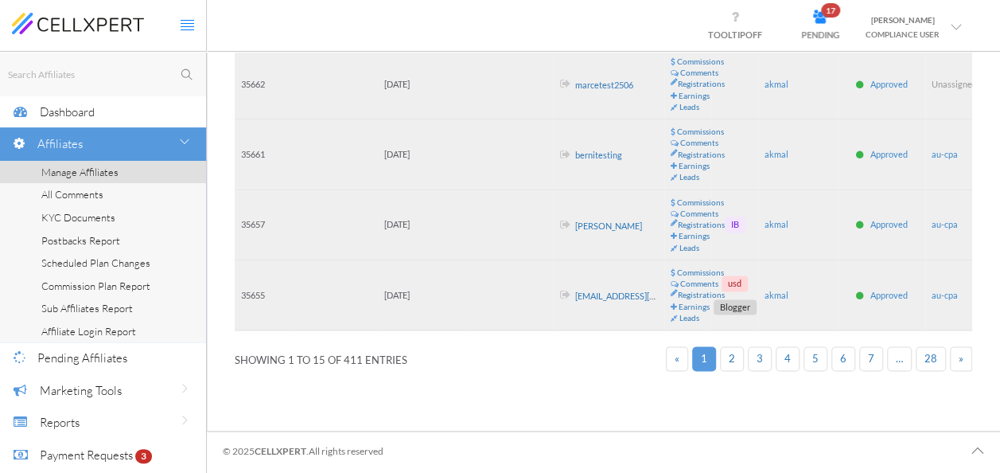
click at [735, 352] on span "2" at bounding box center [732, 358] width 6 height 13
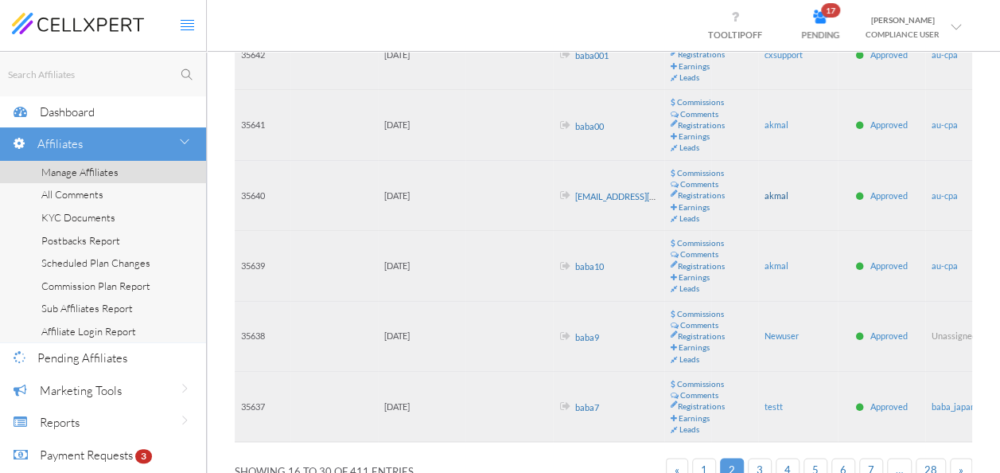
scroll to position [762, 0]
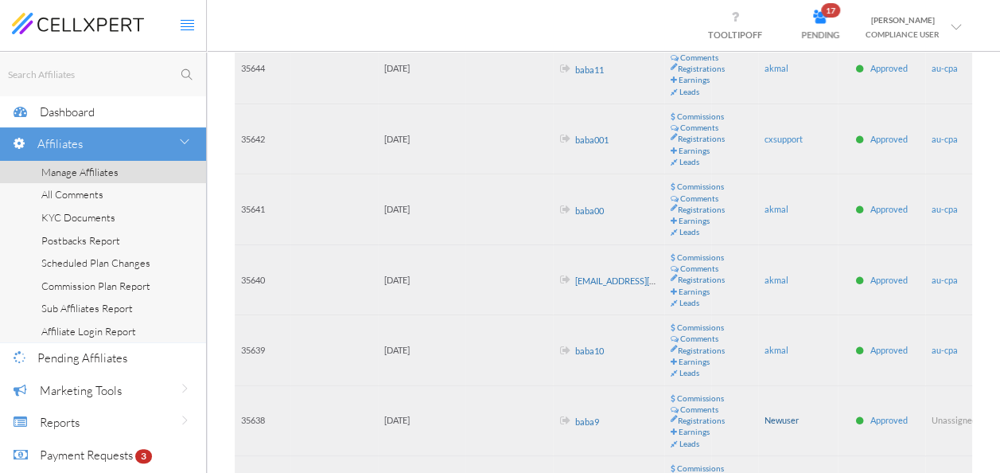
click at [779, 415] on span "Newuser" at bounding box center [782, 420] width 34 height 10
click at [589, 415] on link "baba9" at bounding box center [587, 420] width 24 height 10
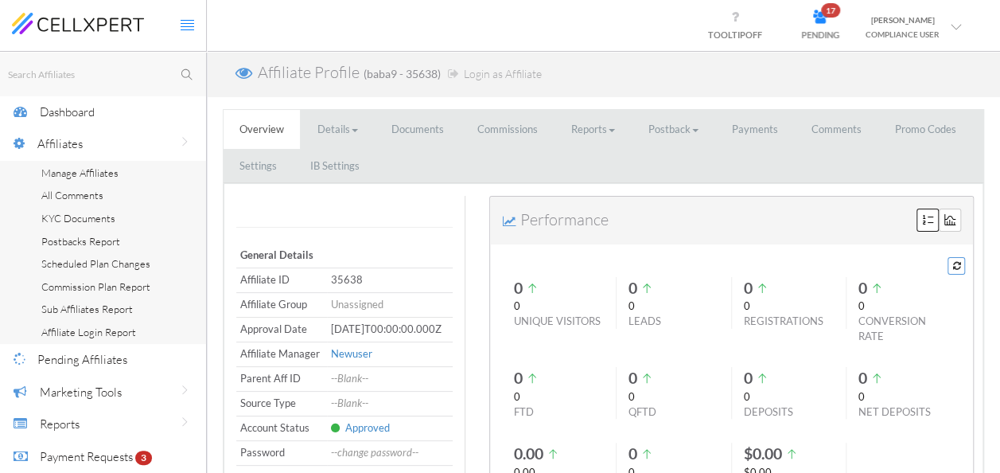
click at [505, 121] on link "Commissions" at bounding box center [508, 129] width 92 height 39
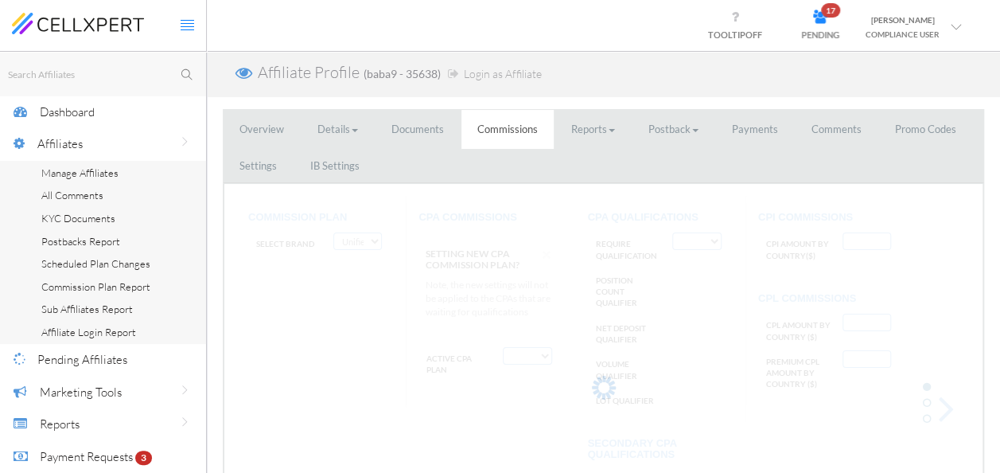
select select "string:FTD Tiers By Country"
select select "string:True"
type input "JP:100"
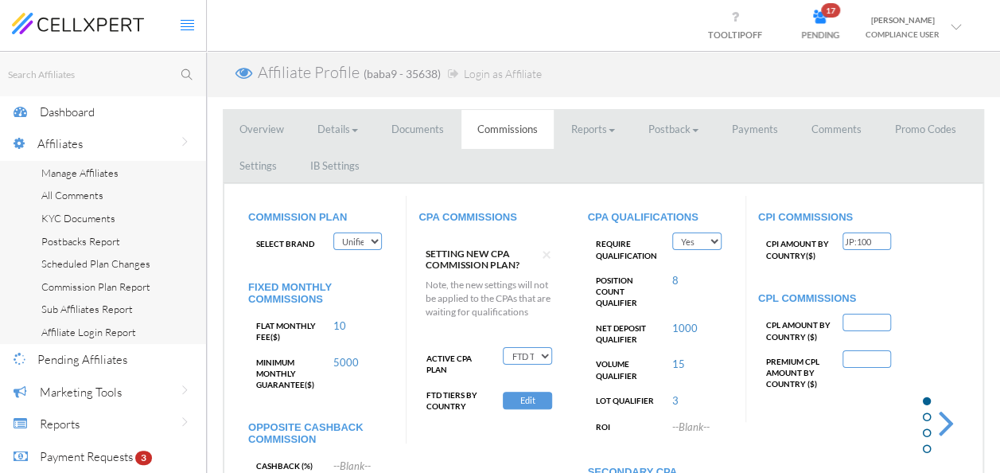
click at [537, 356] on select "Deactivate CPA Fixed CPA CPA by Country FTD Amount Tiers First Deposit CPA Prog…" at bounding box center [527, 356] width 49 height 18
click at [503, 347] on select "Deactivate CPA Fixed CPA CPA by Country FTD Amount Tiers First Deposit CPA Prog…" at bounding box center [527, 356] width 49 height 18
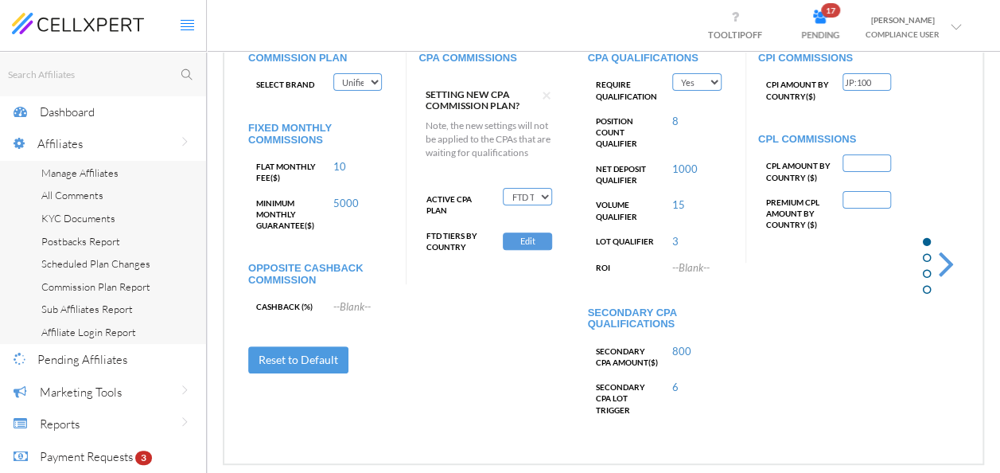
scroll to position [126, 0]
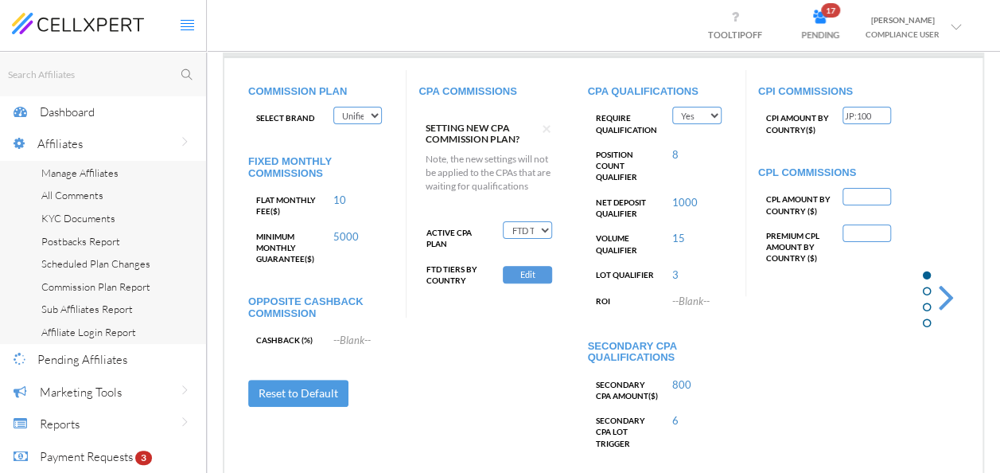
click at [521, 277] on button "Edit" at bounding box center [527, 275] width 49 height 18
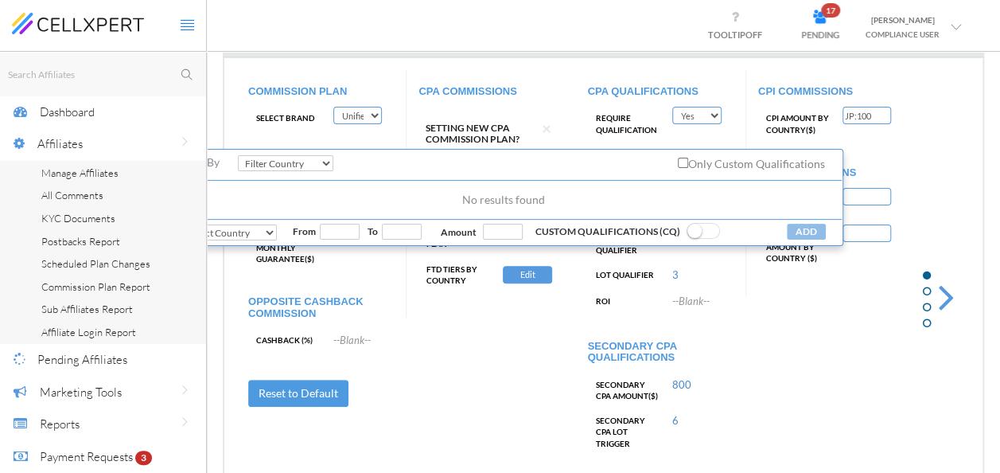
click at [270, 240] on select "Select Country ELSE (Default Commission) BIGFOUR BLOCK [PERSON_NAME] DDDDD GGG …" at bounding box center [229, 232] width 96 height 16
select select "string:DZ"
click at [181, 236] on select "Select Country ELSE (Default Commission) BIGFOUR BLOCK [PERSON_NAME] DDDDD GGG …" at bounding box center [229, 232] width 96 height 16
click at [333, 240] on input "number" at bounding box center [340, 232] width 40 height 16
type input "123"
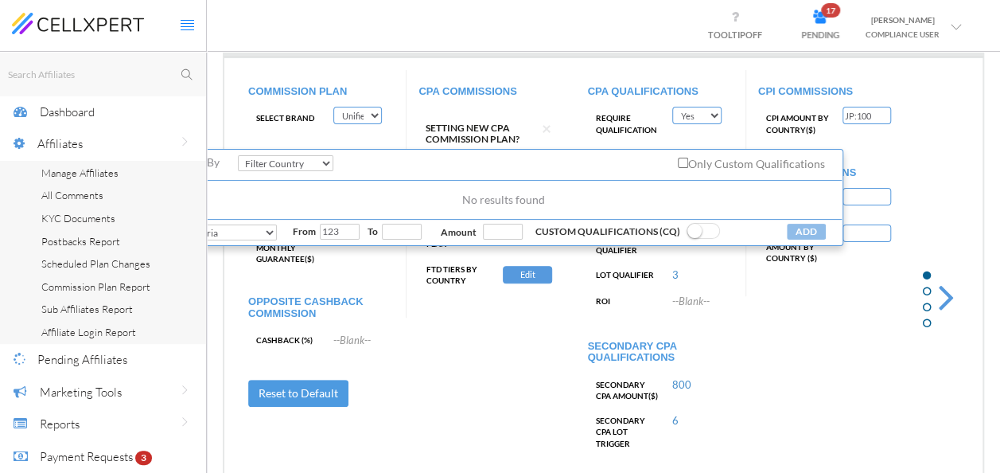
click at [387, 240] on input "number" at bounding box center [402, 232] width 40 height 16
type input "456"
click at [500, 240] on input "number" at bounding box center [503, 232] width 40 height 16
type input "12"
click at [696, 233] on span at bounding box center [703, 231] width 33 height 16
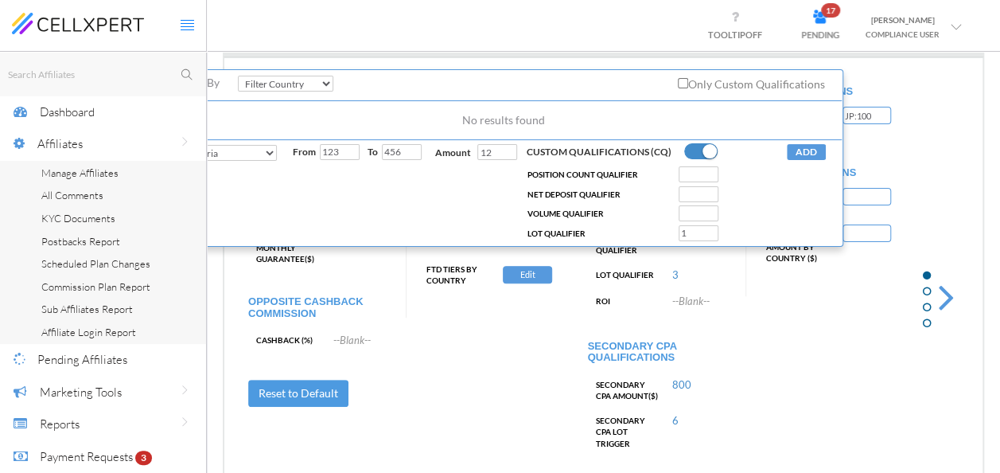
type input "1"
click at [708, 239] on input "1" at bounding box center [699, 233] width 40 height 16
click at [809, 160] on button "ADD" at bounding box center [806, 152] width 39 height 16
select select
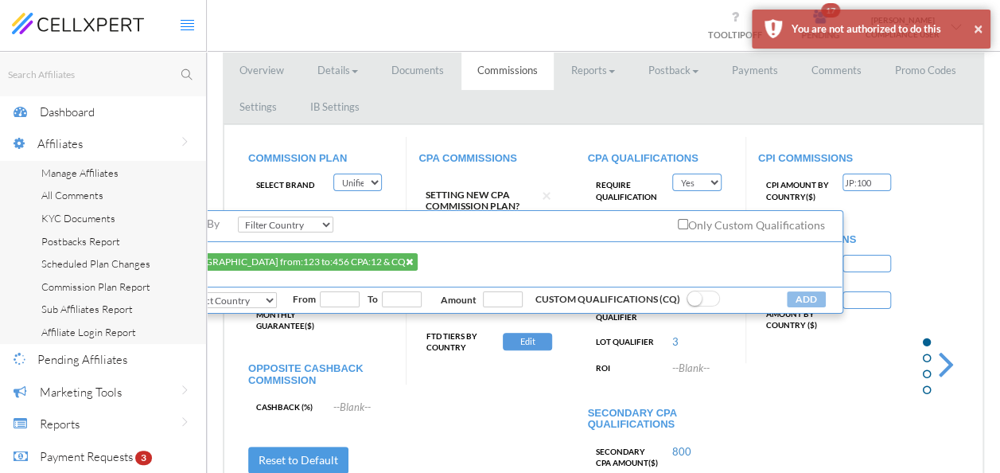
scroll to position [46, 0]
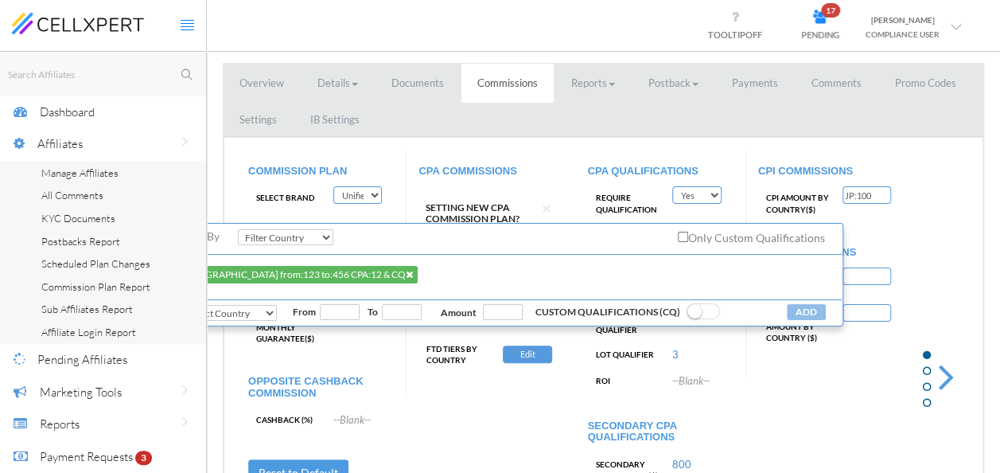
click at [692, 318] on small at bounding box center [695, 311] width 14 height 14
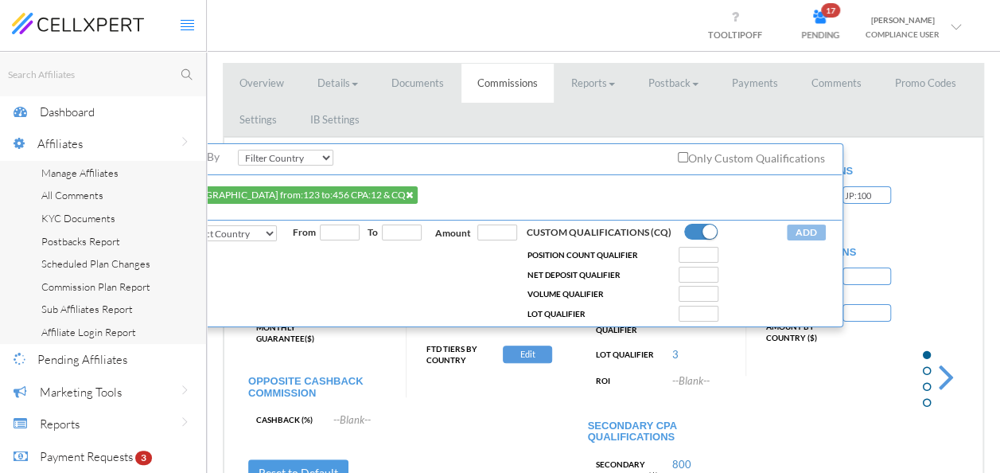
click at [764, 390] on div "COMMISSION PLAN Select Brand Test Brand Trade8 TraderCo T-Trading Unified Commi…" at bounding box center [603, 355] width 735 height 411
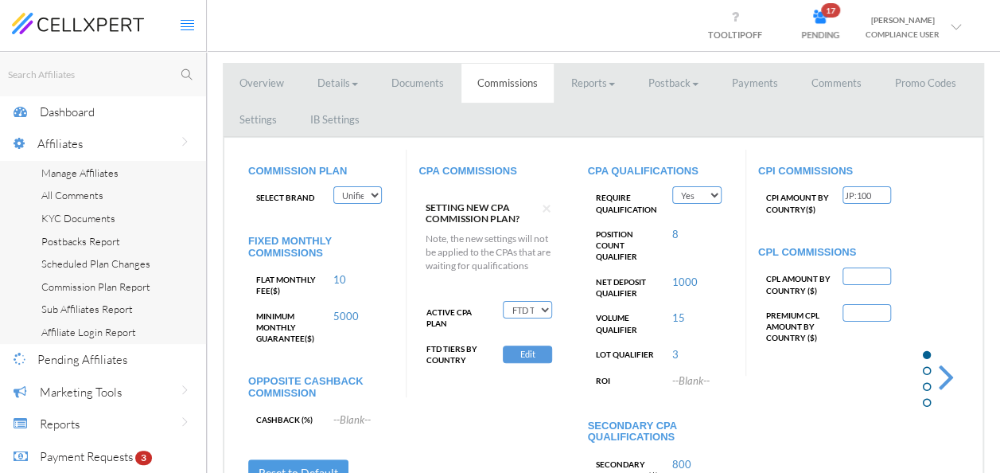
click at [525, 349] on button "Edit" at bounding box center [527, 354] width 49 height 18
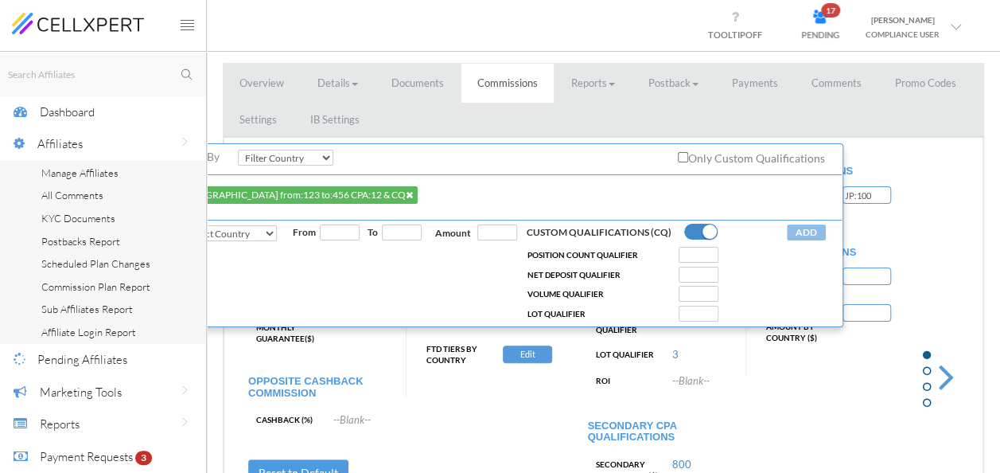
click at [740, 153] on label "Only Custom Qualifications" at bounding box center [751, 158] width 147 height 18
click at [688, 153] on input "Only Custom Qualifications" at bounding box center [683, 157] width 10 height 10
click at [743, 159] on label "Only Custom Qualifications" at bounding box center [751, 158] width 147 height 18
click at [688, 159] on input "Only Custom Qualifications" at bounding box center [683, 157] width 10 height 10
checkbox input "false"
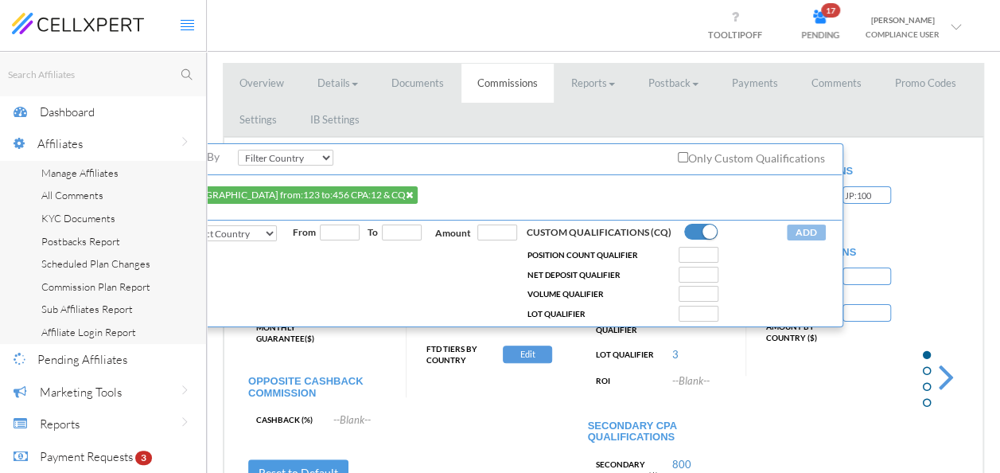
click at [781, 390] on div "COMMISSION PLAN Select Brand Test Brand Trade8 TraderCo T-Trading Unified Commi…" at bounding box center [603, 355] width 735 height 411
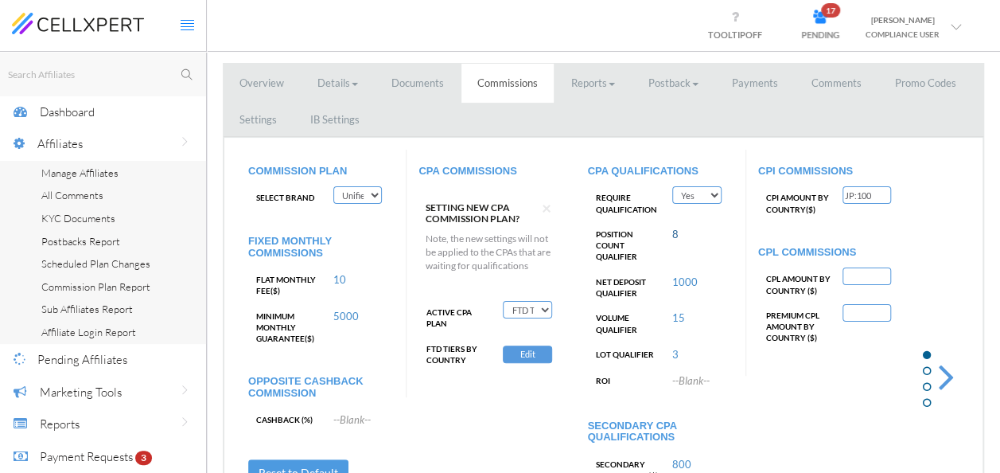
click at [677, 232] on link "8" at bounding box center [676, 234] width 6 height 13
click at [711, 363] on div "Require Qualification Yes No Position Count Qualifier 8 8 SAVE Scheduled Net De…" at bounding box center [661, 287] width 146 height 202
click at [530, 305] on select "Deactivate CPA Fixed CPA CPA by Country FTD Amount Tiers First Deposit CPA Prog…" at bounding box center [527, 310] width 49 height 18
click at [567, 326] on div "CPA COMMISSIONS × SETTING NEW CPA COMMISSION PLAN? Note, the new settings will …" at bounding box center [491, 274] width 170 height 248
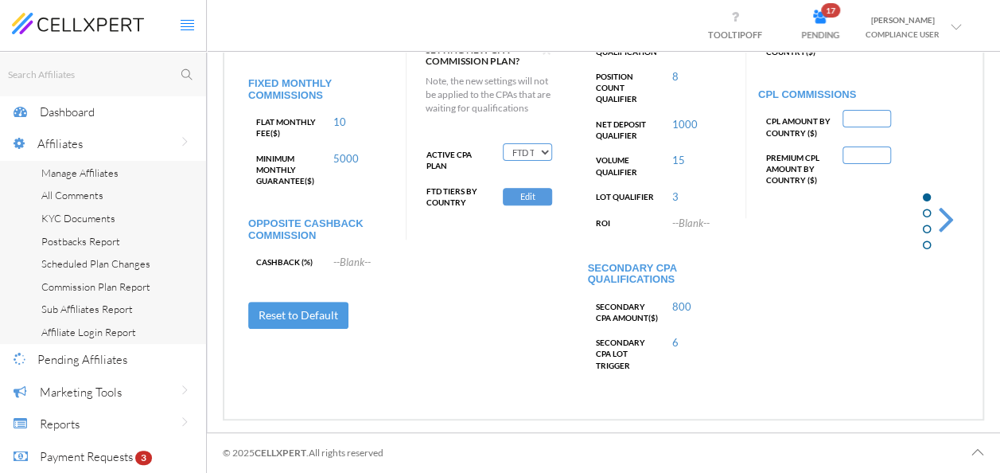
scroll to position [126, 0]
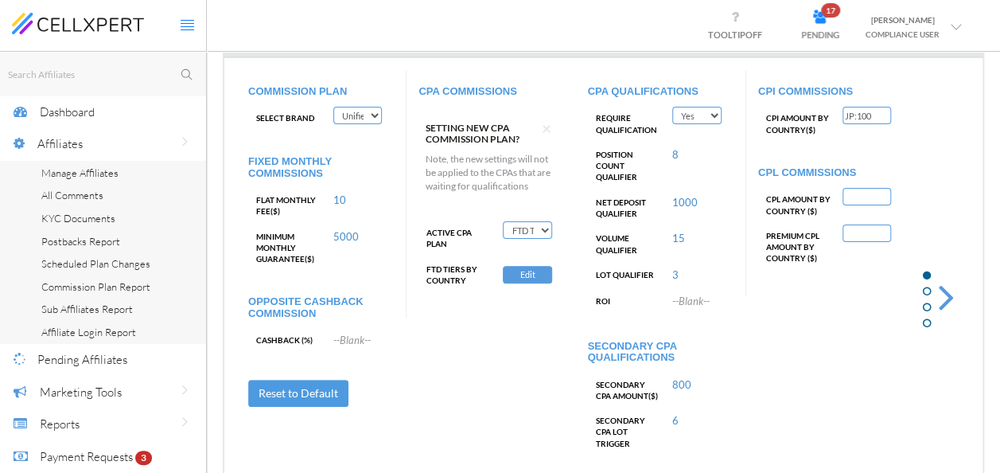
click at [562, 361] on div "COMMISSION PLAN Select Brand Test Brand Trade8 TraderCo T-Trading Unified Commi…" at bounding box center [603, 275] width 735 height 411
click at [528, 275] on button "Edit" at bounding box center [527, 275] width 49 height 18
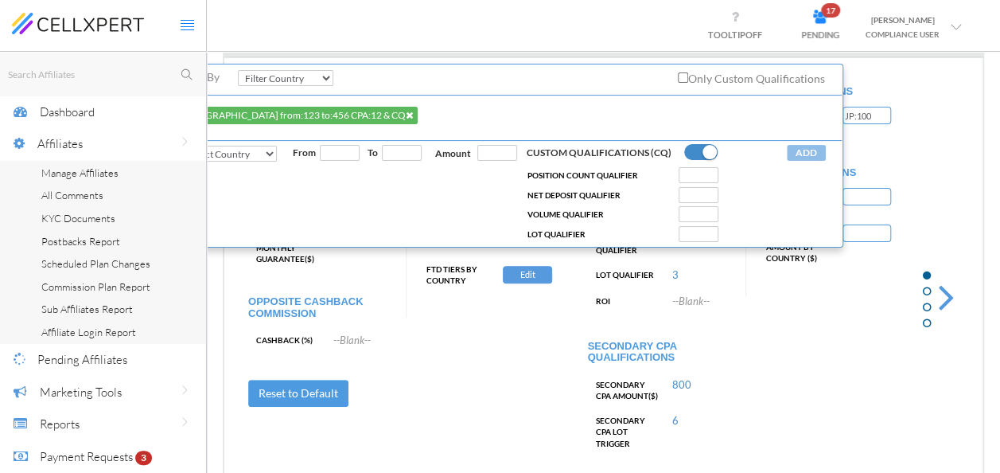
click at [193, 21] on icon at bounding box center [188, 25] width 14 height 14
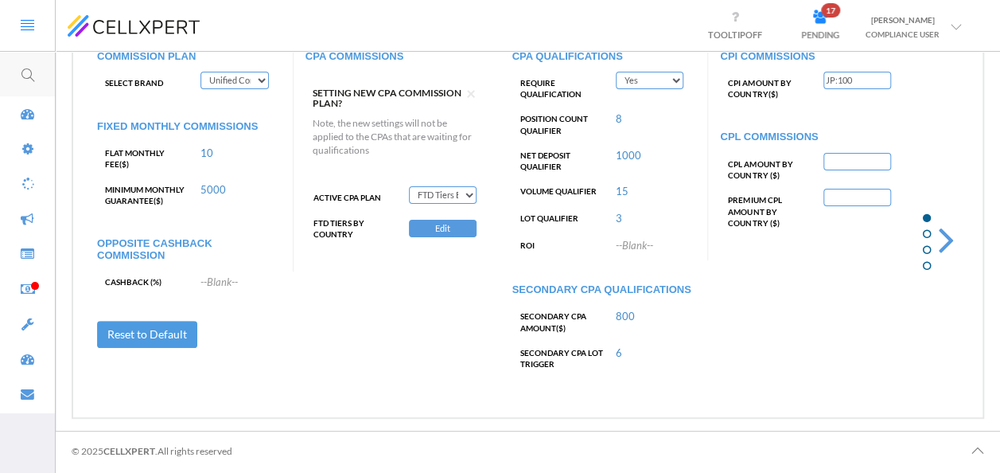
scroll to position [125, 0]
click at [436, 193] on select "Deactivate CPA Fixed CPA CPA by Country FTD Amount Tiers First Deposit CPA Prog…" at bounding box center [443, 195] width 68 height 18
click at [409, 186] on select "Deactivate CPA Fixed CPA CPA by Country FTD Amount Tiers First Deposit CPA Prog…" at bounding box center [443, 195] width 68 height 18
click at [435, 230] on button "Edit" at bounding box center [443, 229] width 68 height 18
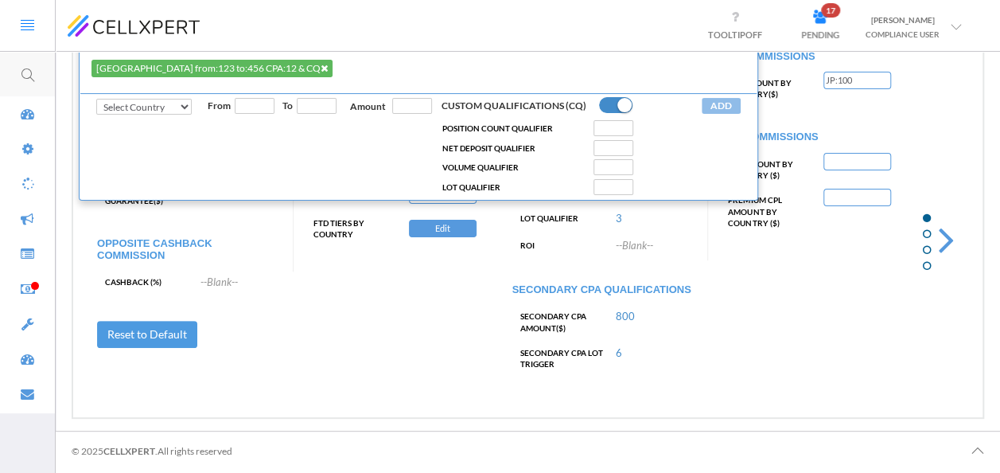
click at [755, 174] on div "Select Country ELSE (Default Commission) BIGFOUR BLOCK [PERSON_NAME] DDDDD GGG …" at bounding box center [418, 146] width 677 height 106
click at [720, 158] on div "ADD UPDATE CANCEL" at bounding box center [696, 146] width 114 height 97
click at [804, 256] on div "CPI COMMISSIONS CPI AMOUNT BY COUNTRY ( $ ) JP:100 CPL COMMISSIONS CPL AMOUNT B…" at bounding box center [812, 148] width 208 height 226
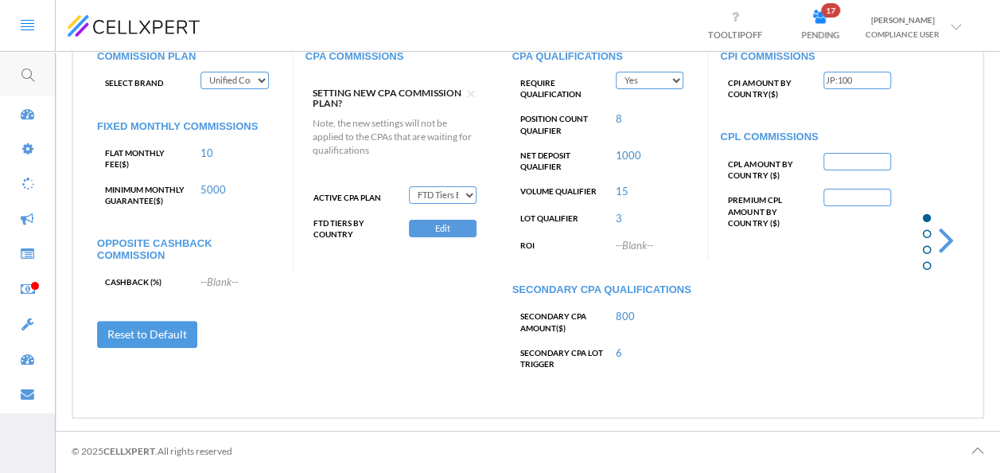
click at [27, 27] on icon at bounding box center [28, 25] width 14 height 14
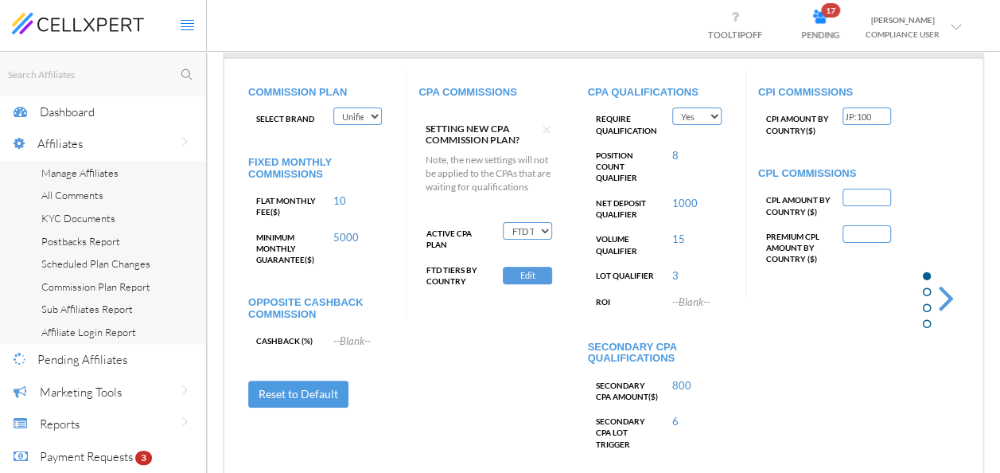
click at [71, 138] on span "Affiliates" at bounding box center [59, 143] width 45 height 15
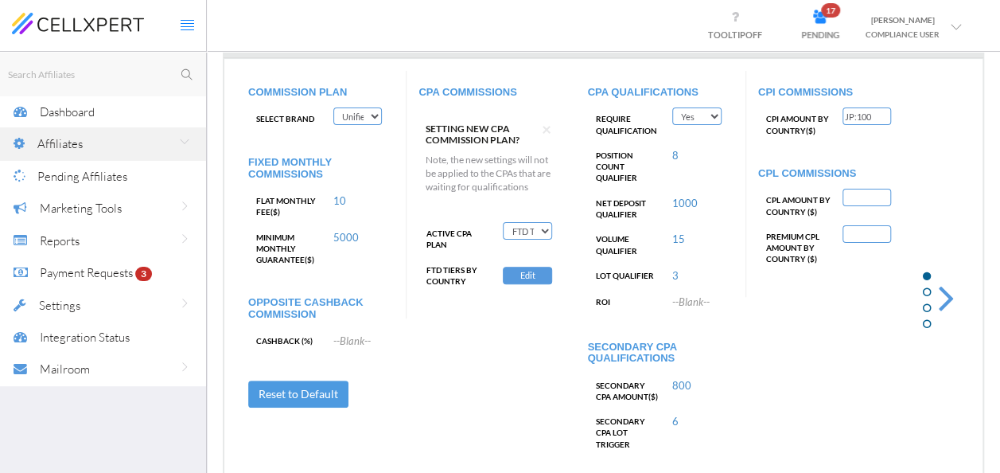
click at [53, 308] on span "Settings" at bounding box center [59, 305] width 41 height 15
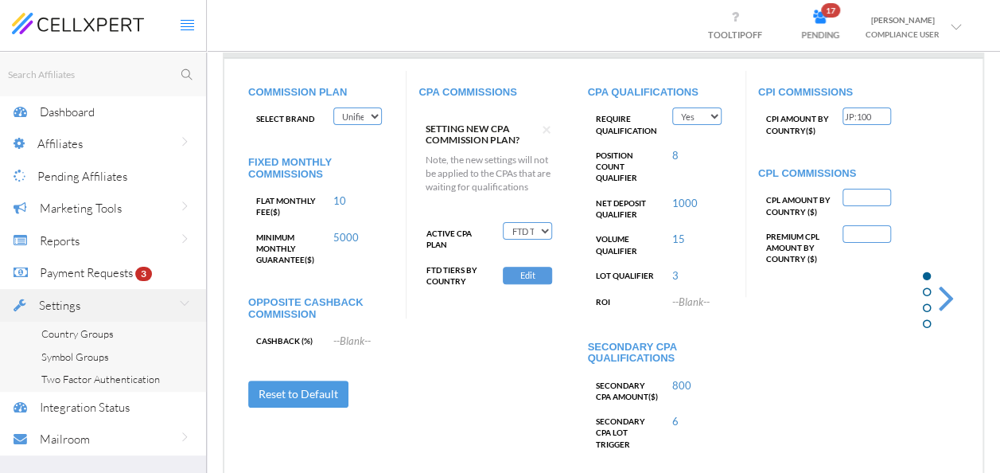
click at [55, 326] on link "Country Groups" at bounding box center [103, 333] width 206 height 23
